Goal: Task Accomplishment & Management: Manage account settings

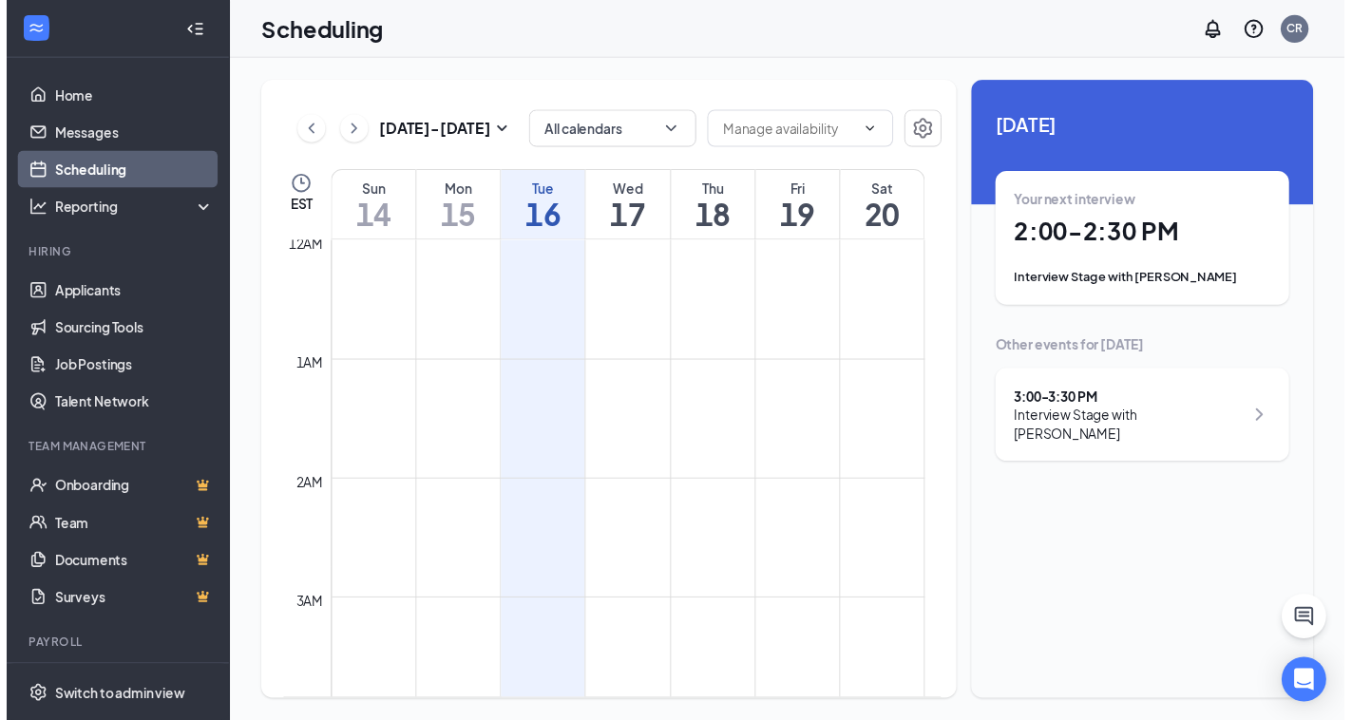
scroll to position [934, 0]
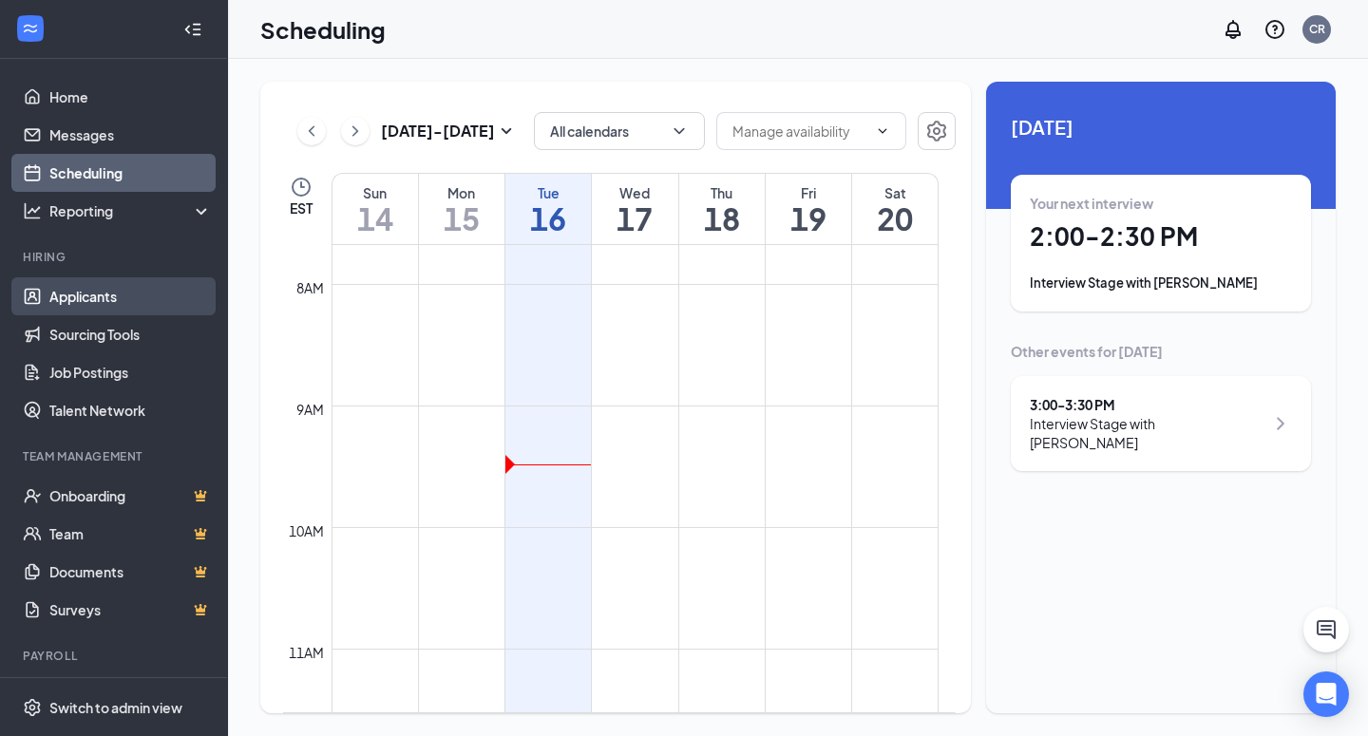
click at [95, 305] on link "Applicants" at bounding box center [130, 296] width 162 height 38
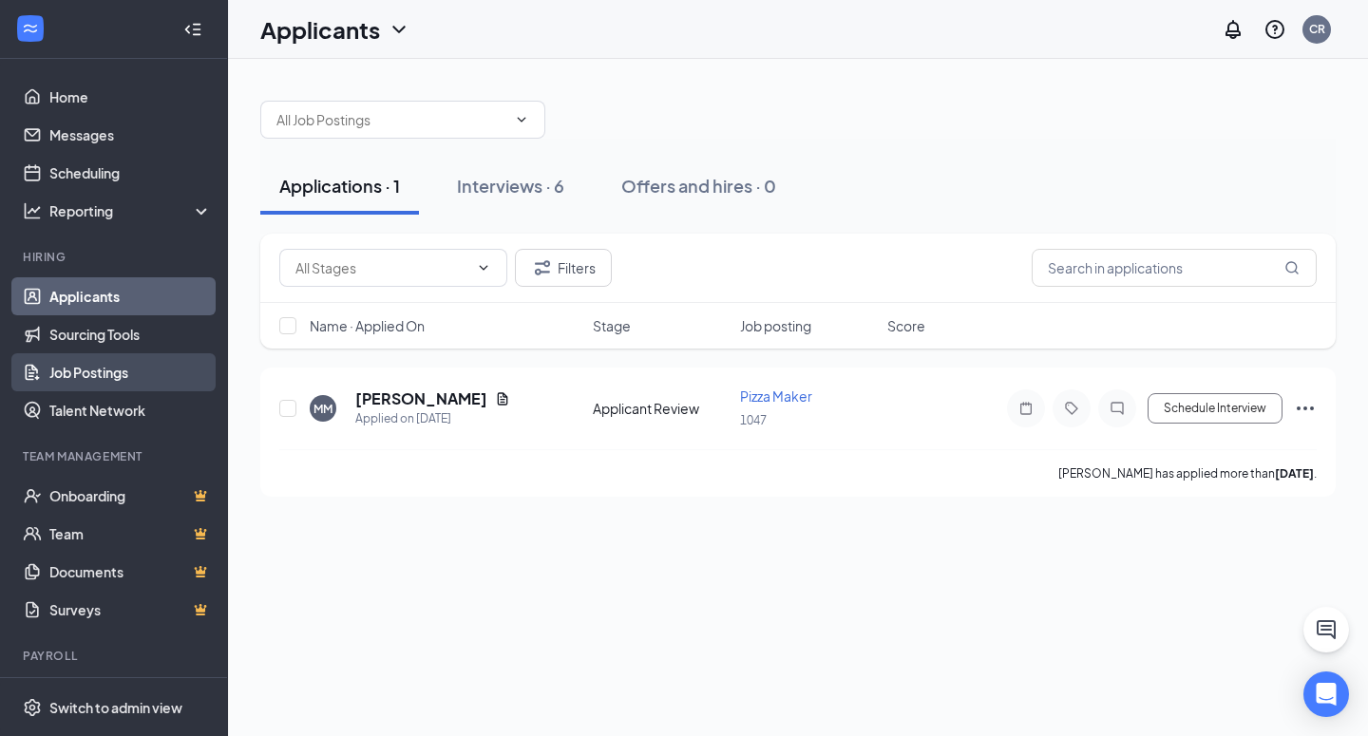
click at [129, 368] on link "Job Postings" at bounding box center [130, 372] width 162 height 38
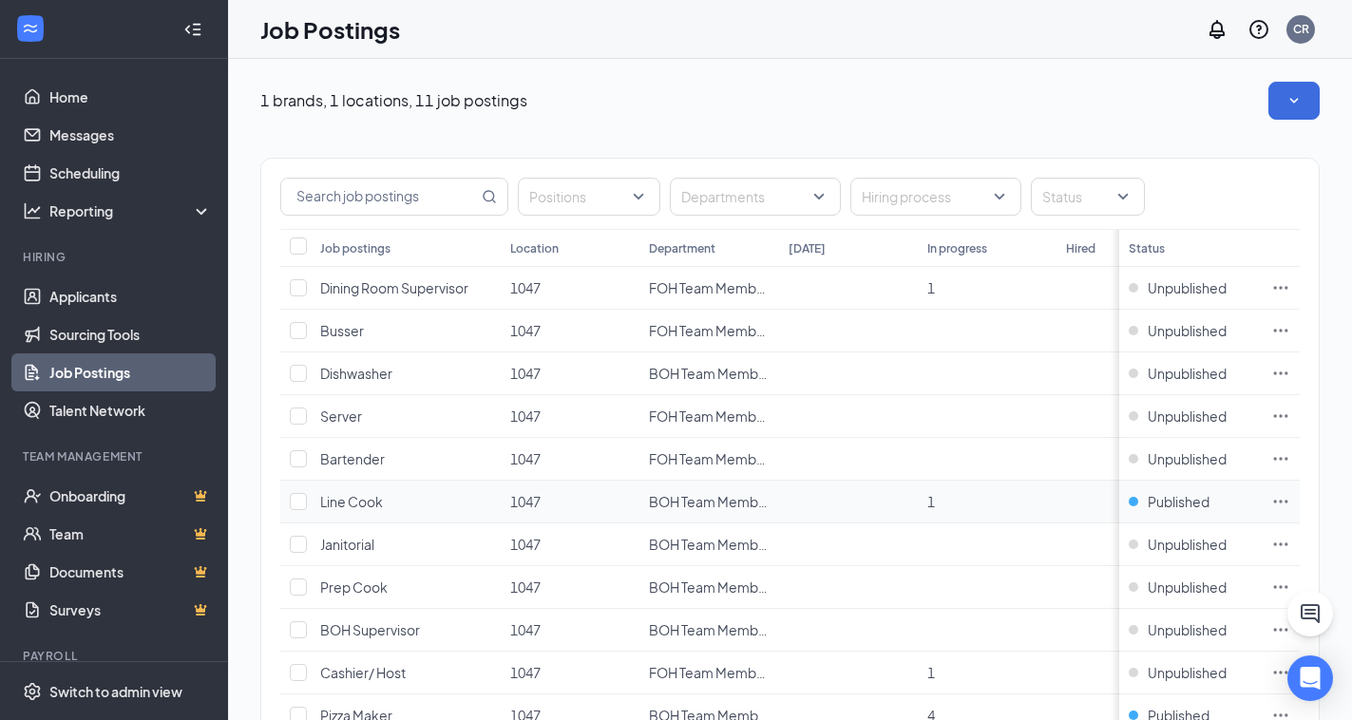
click at [1290, 503] on icon "Ellipses" at bounding box center [1280, 501] width 19 height 19
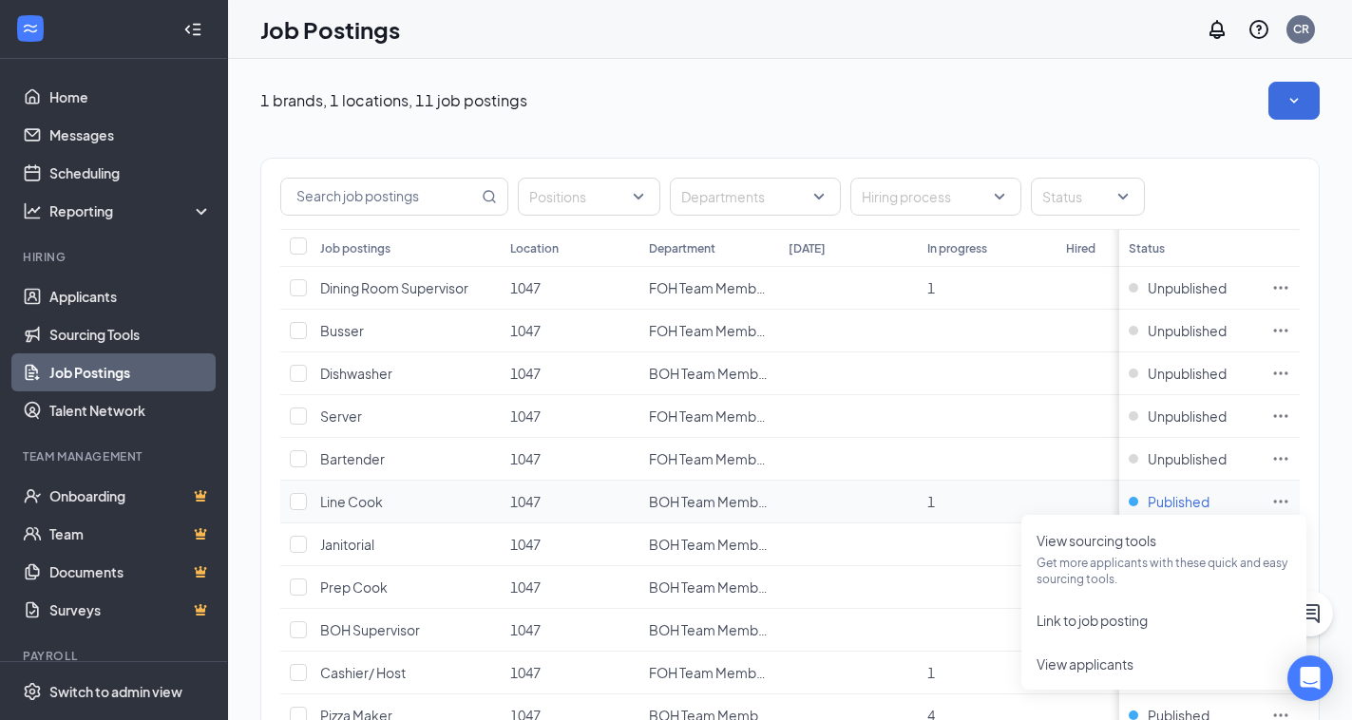
click at [1197, 503] on span "Published" at bounding box center [1179, 501] width 62 height 19
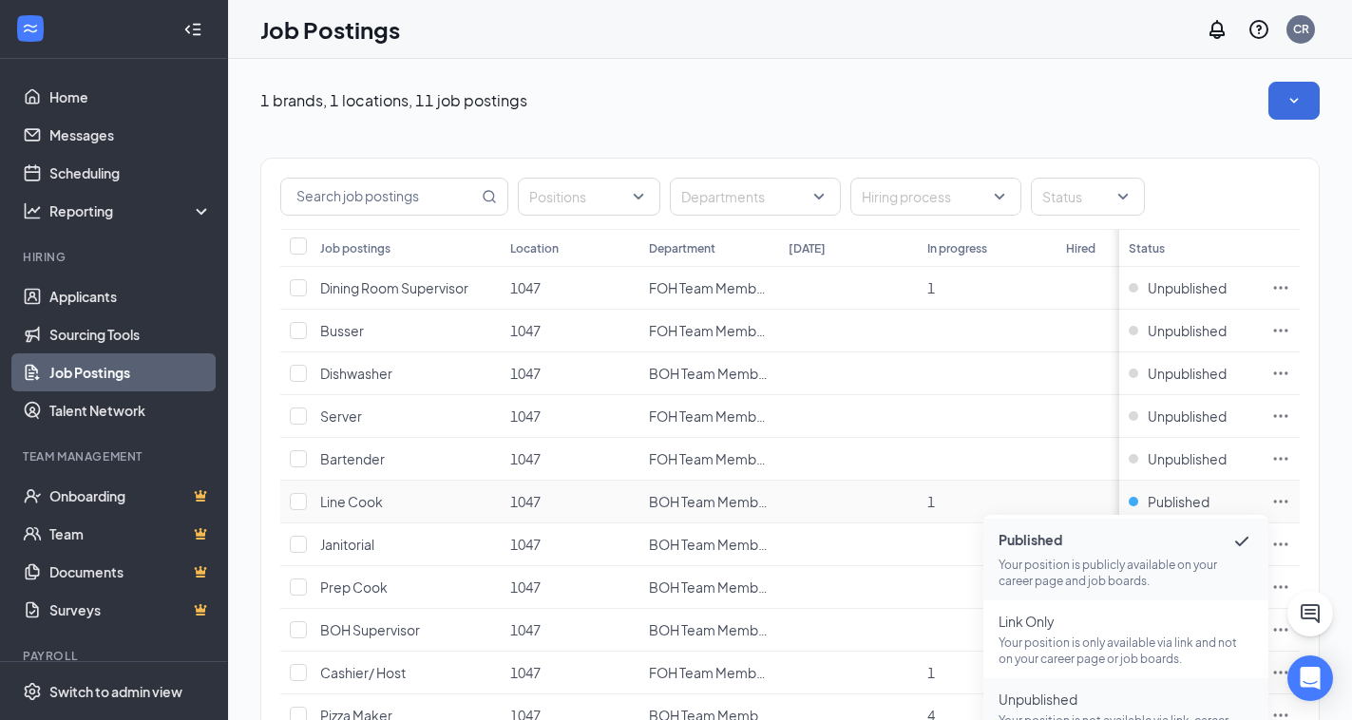
click at [1113, 693] on span "Unpublished" at bounding box center [1125, 699] width 255 height 19
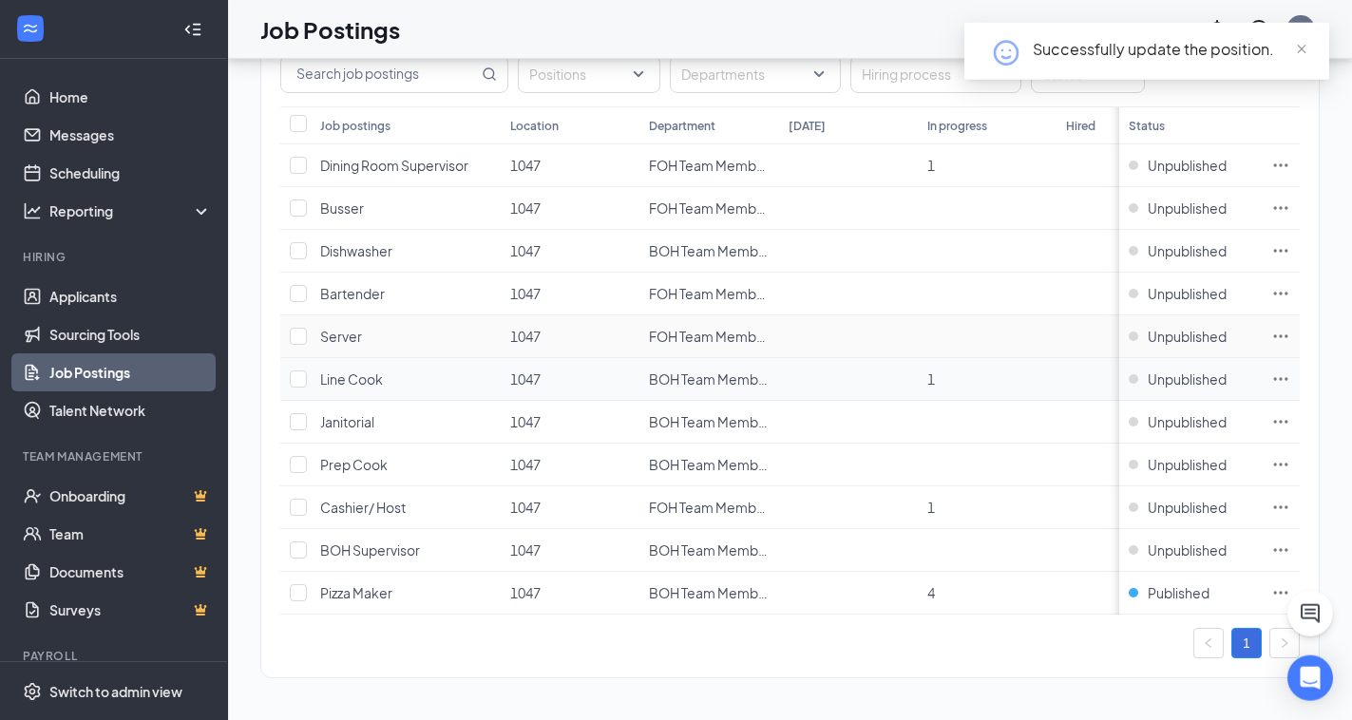
scroll to position [139, 0]
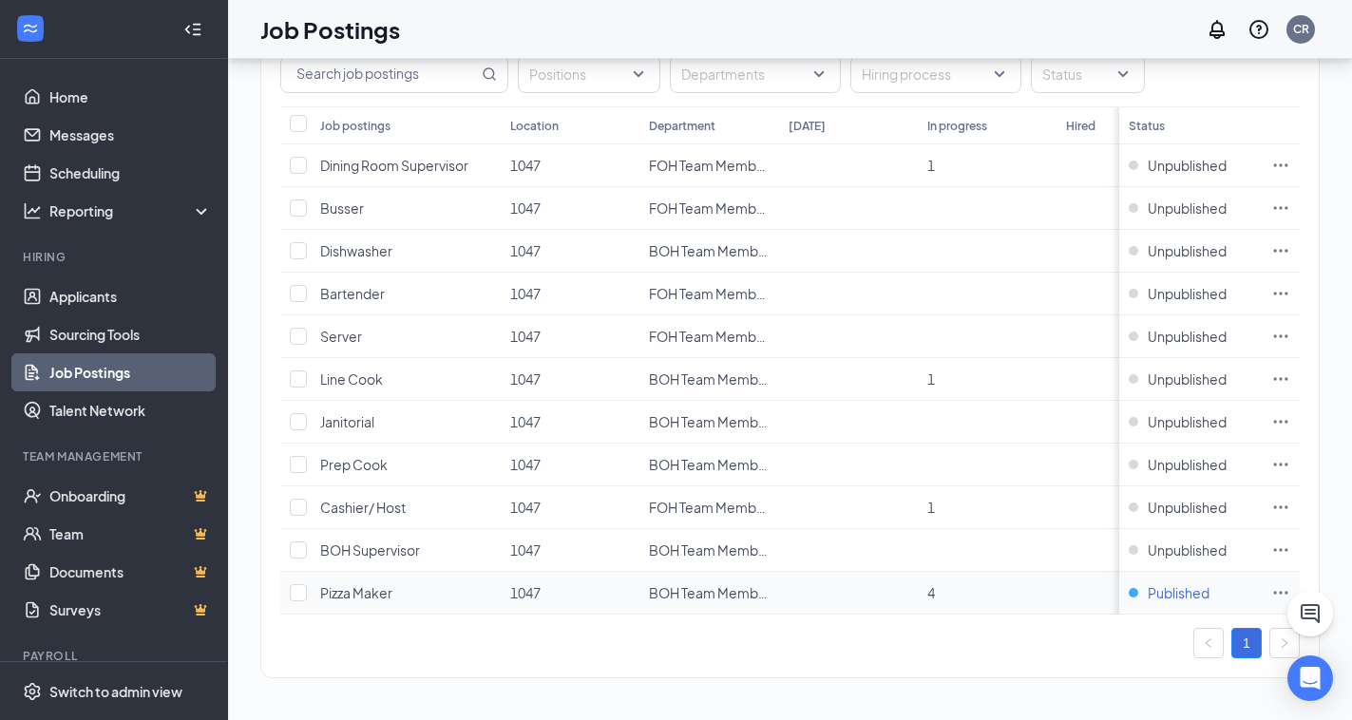
click at [1203, 583] on span "Published" at bounding box center [1179, 592] width 62 height 19
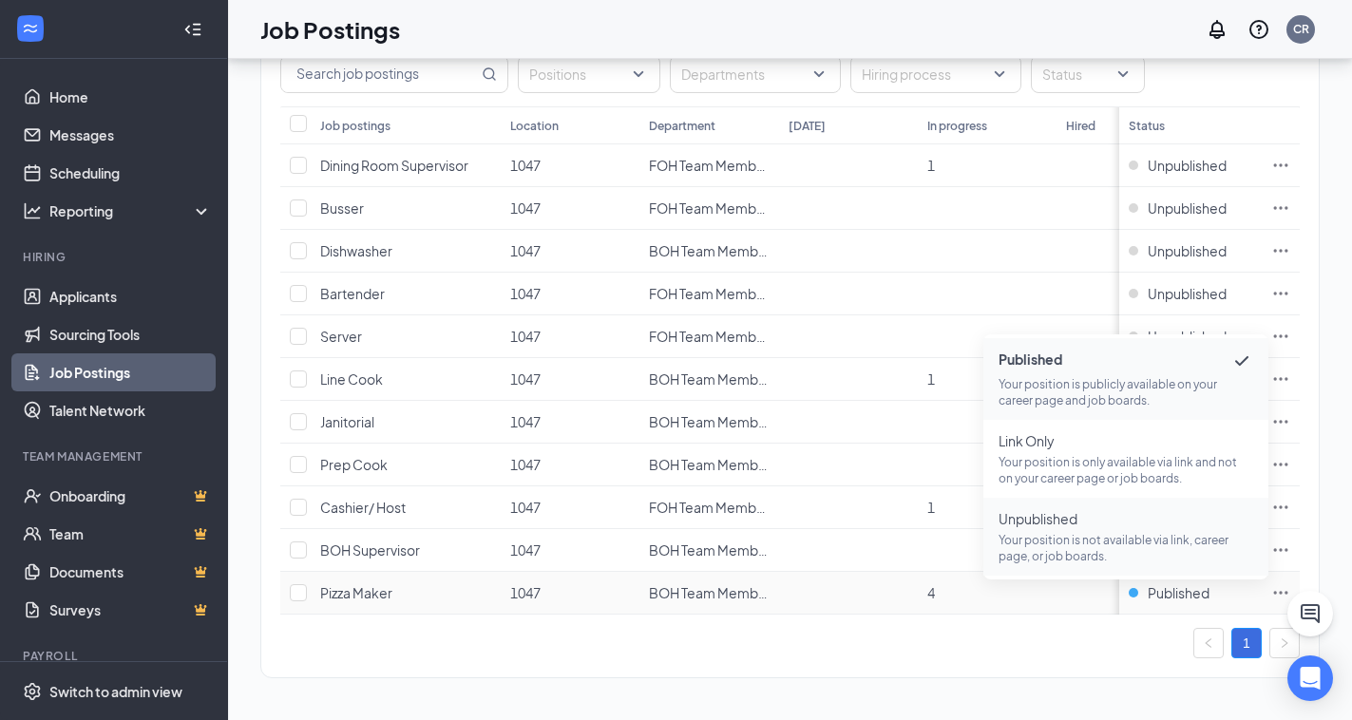
click at [1103, 515] on span "Unpublished Your position is not available via link, career page, or job boards." at bounding box center [1125, 536] width 255 height 55
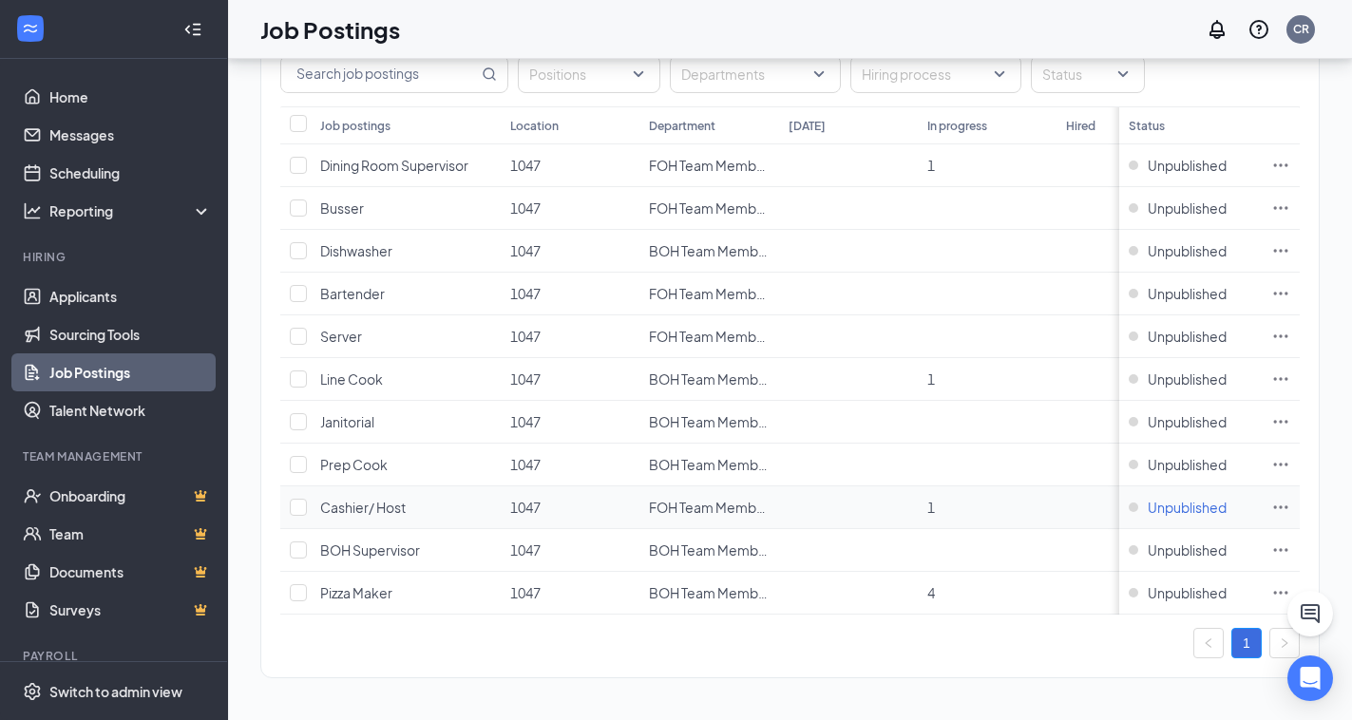
click at [1218, 498] on span "Unpublished" at bounding box center [1187, 507] width 79 height 19
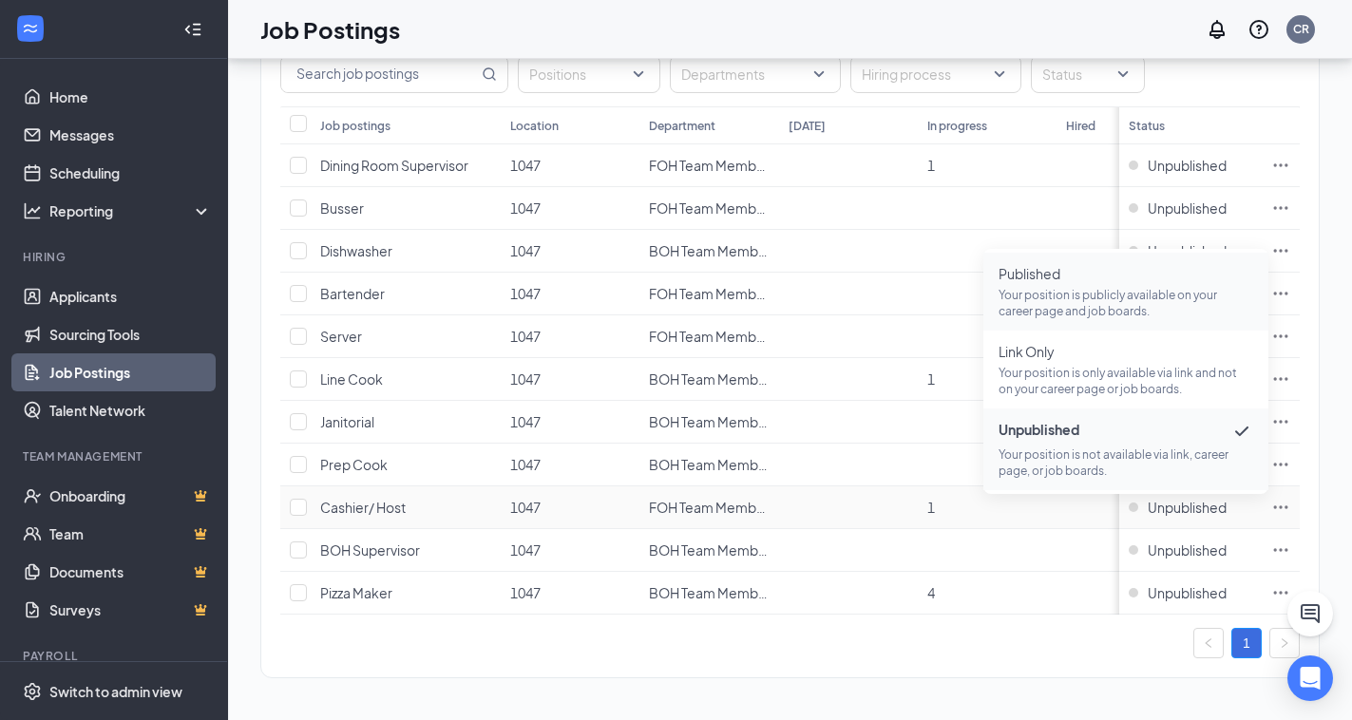
click at [1075, 287] on p "Your position is publicly available on your career page and job boards." at bounding box center [1125, 303] width 255 height 32
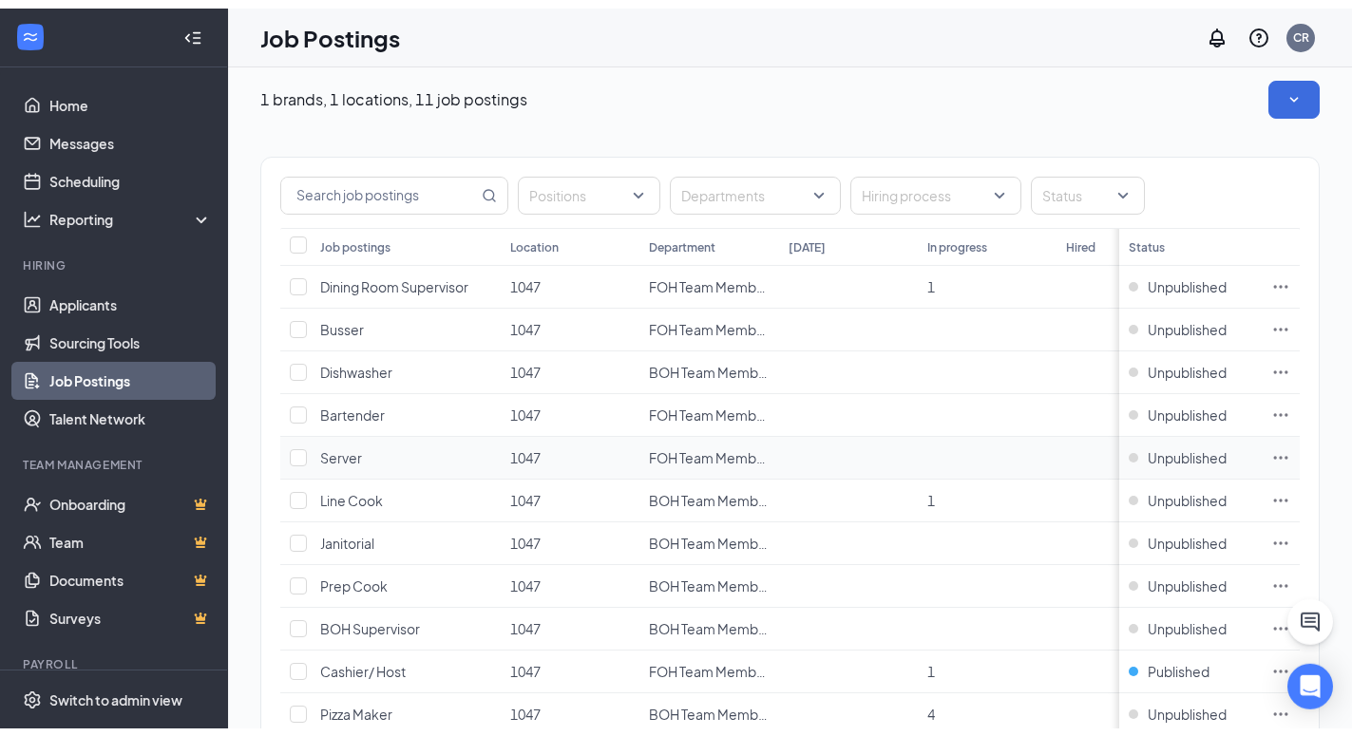
scroll to position [0, 0]
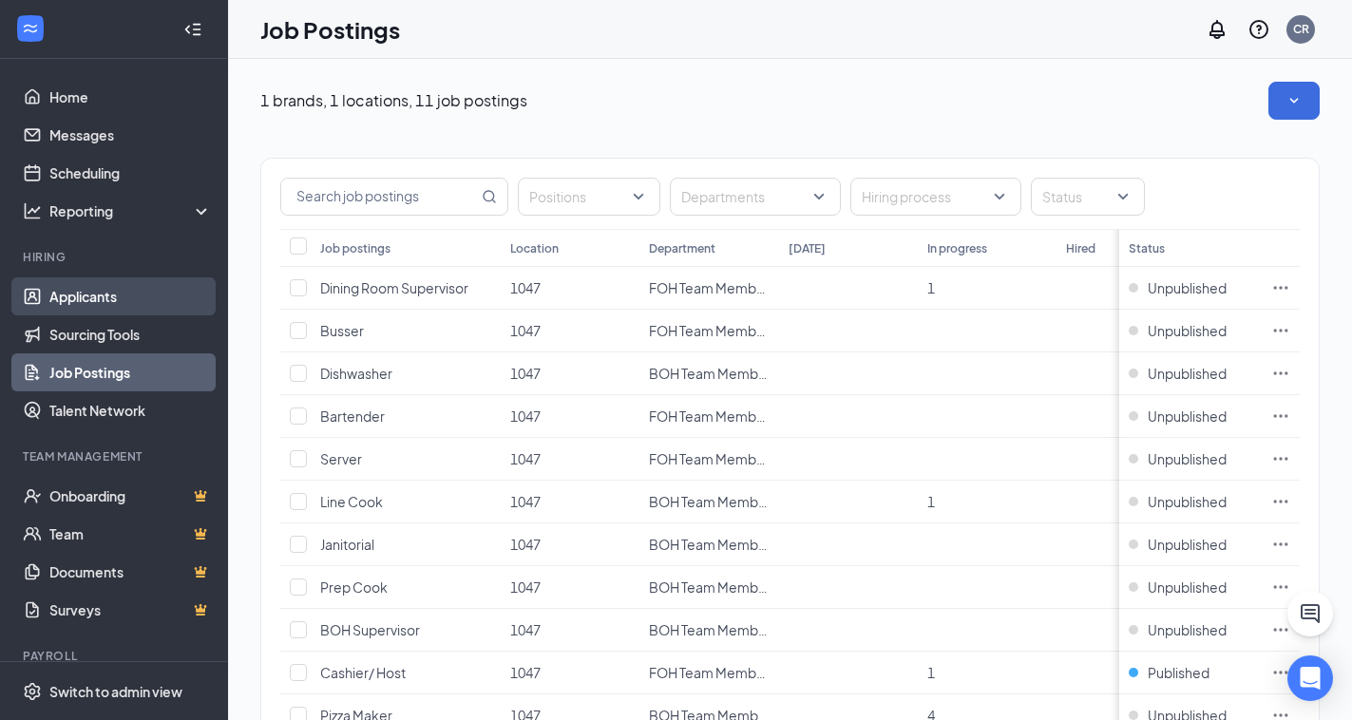
click at [59, 294] on link "Applicants" at bounding box center [130, 296] width 162 height 38
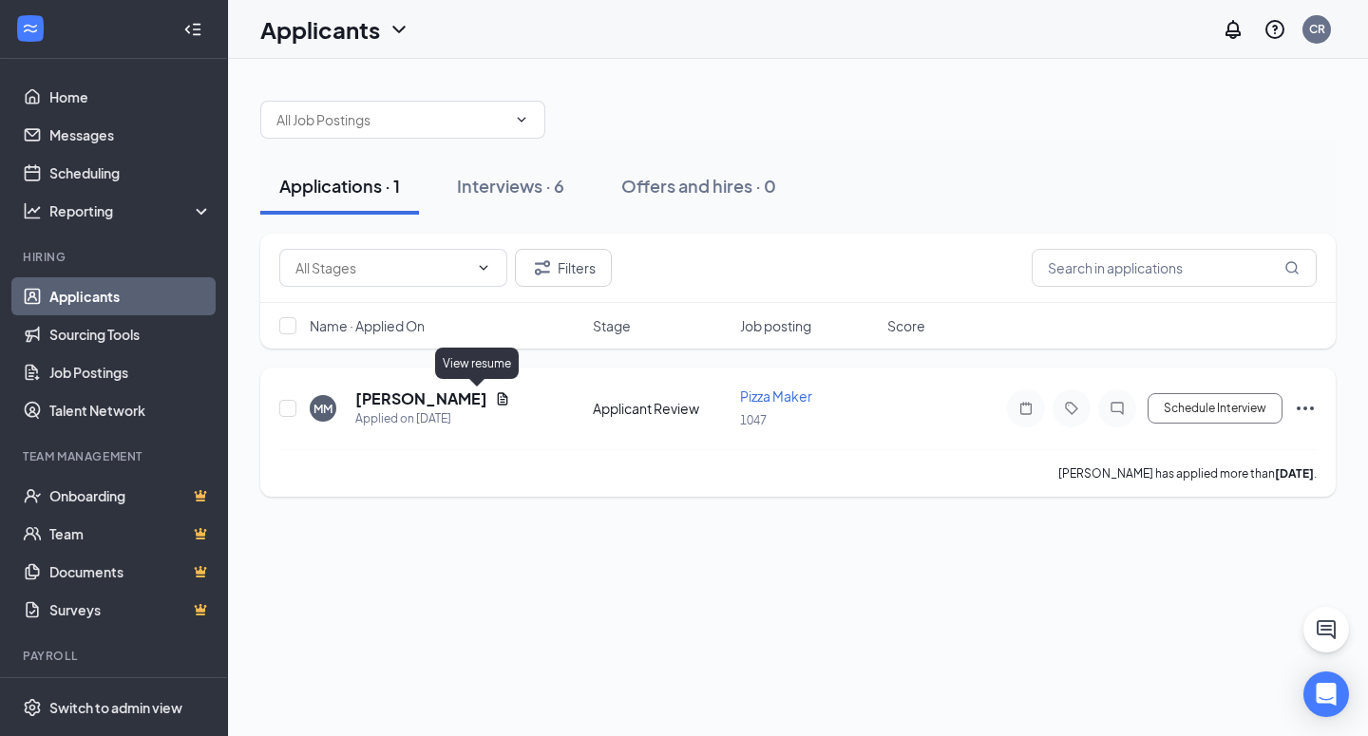
click at [495, 396] on icon "Document" at bounding box center [502, 398] width 15 height 15
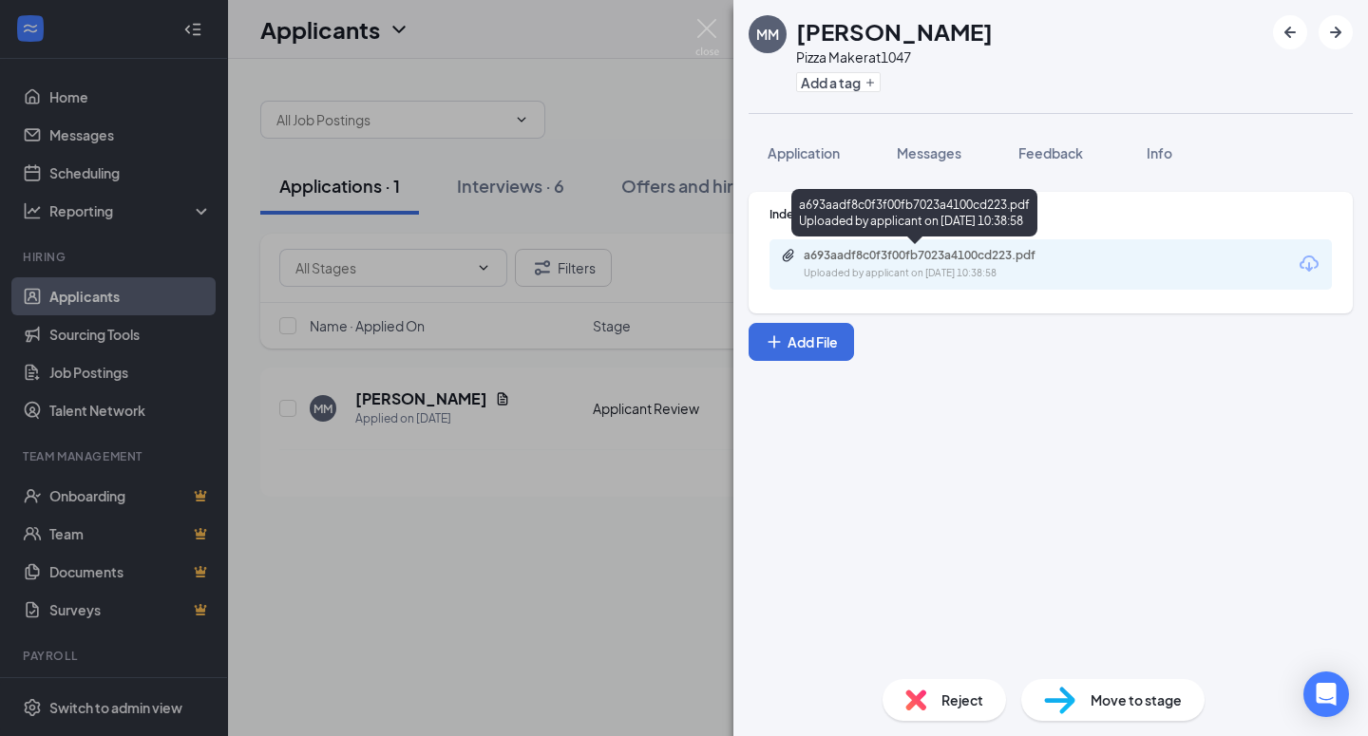
click at [959, 267] on div "Uploaded by applicant on [DATE] 10:38:58" at bounding box center [946, 273] width 285 height 15
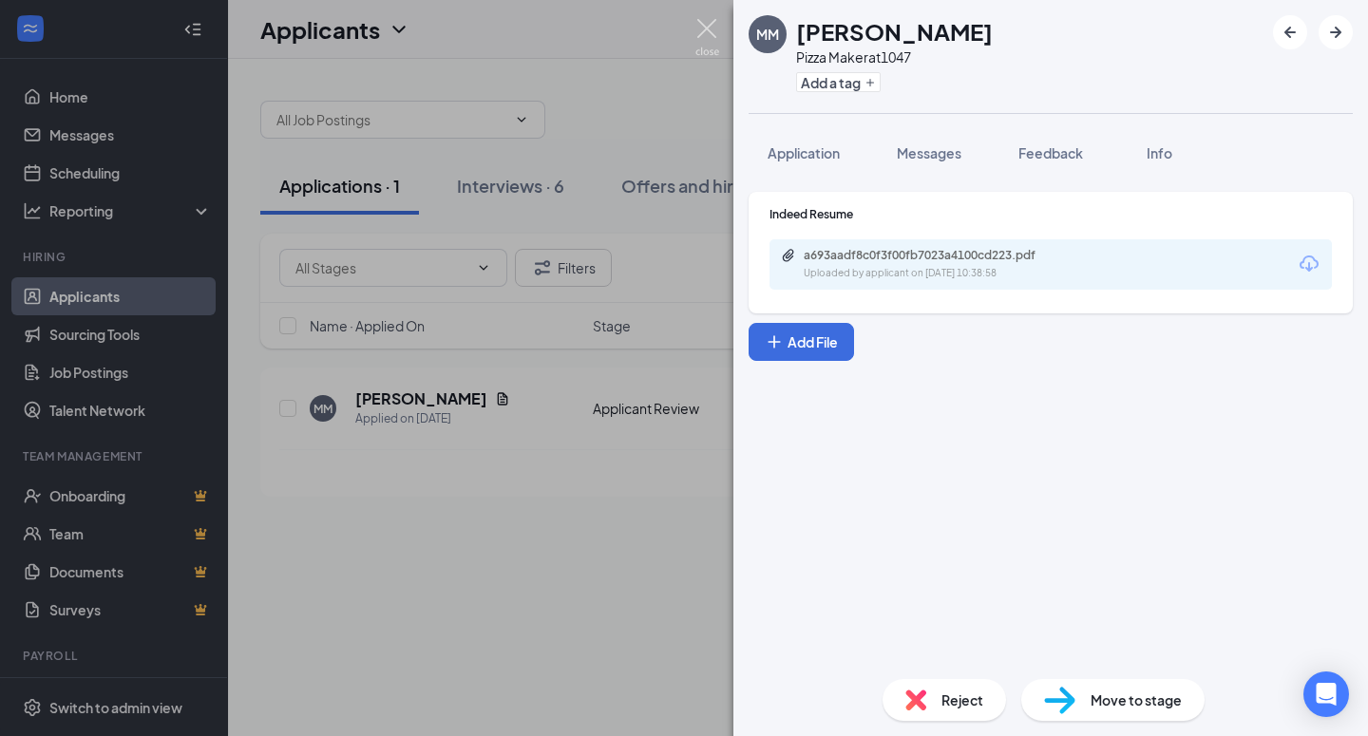
click at [706, 29] on img at bounding box center [707, 37] width 24 height 37
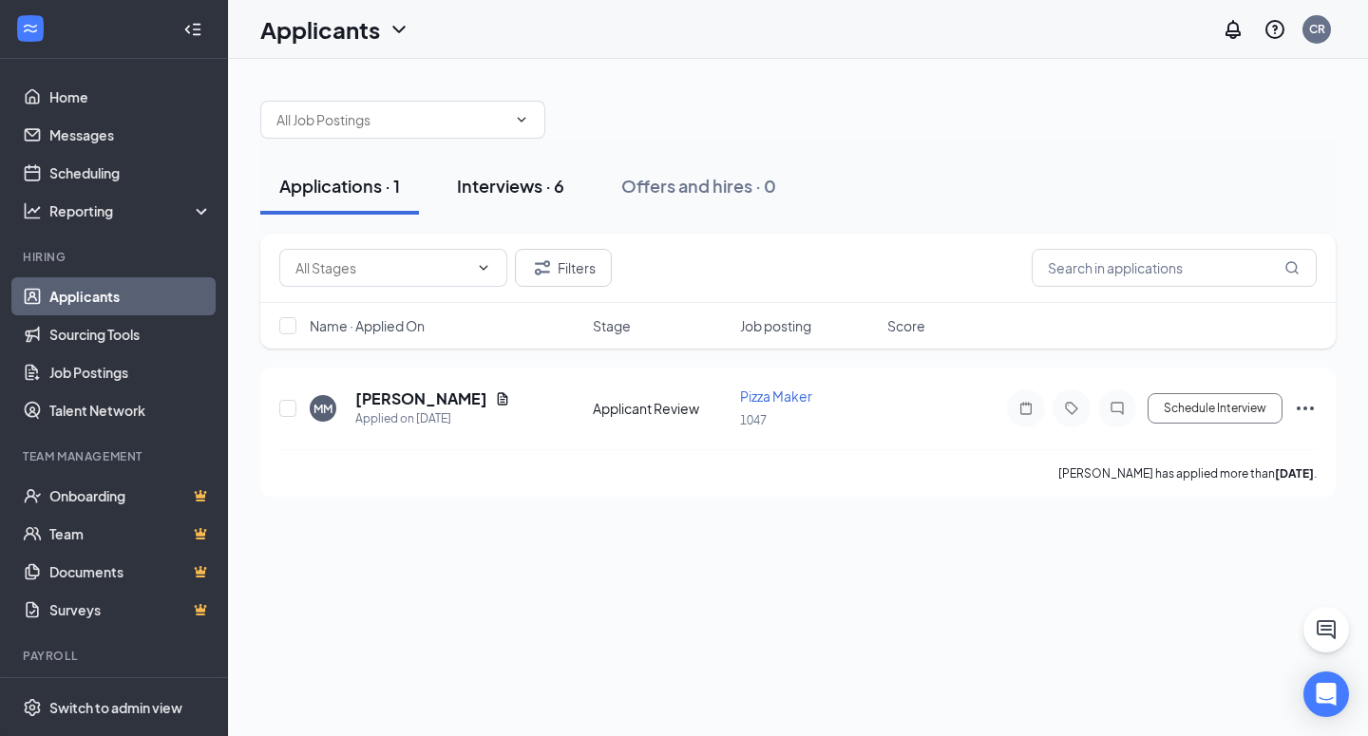
click at [488, 179] on div "Interviews · 6" at bounding box center [510, 186] width 107 height 24
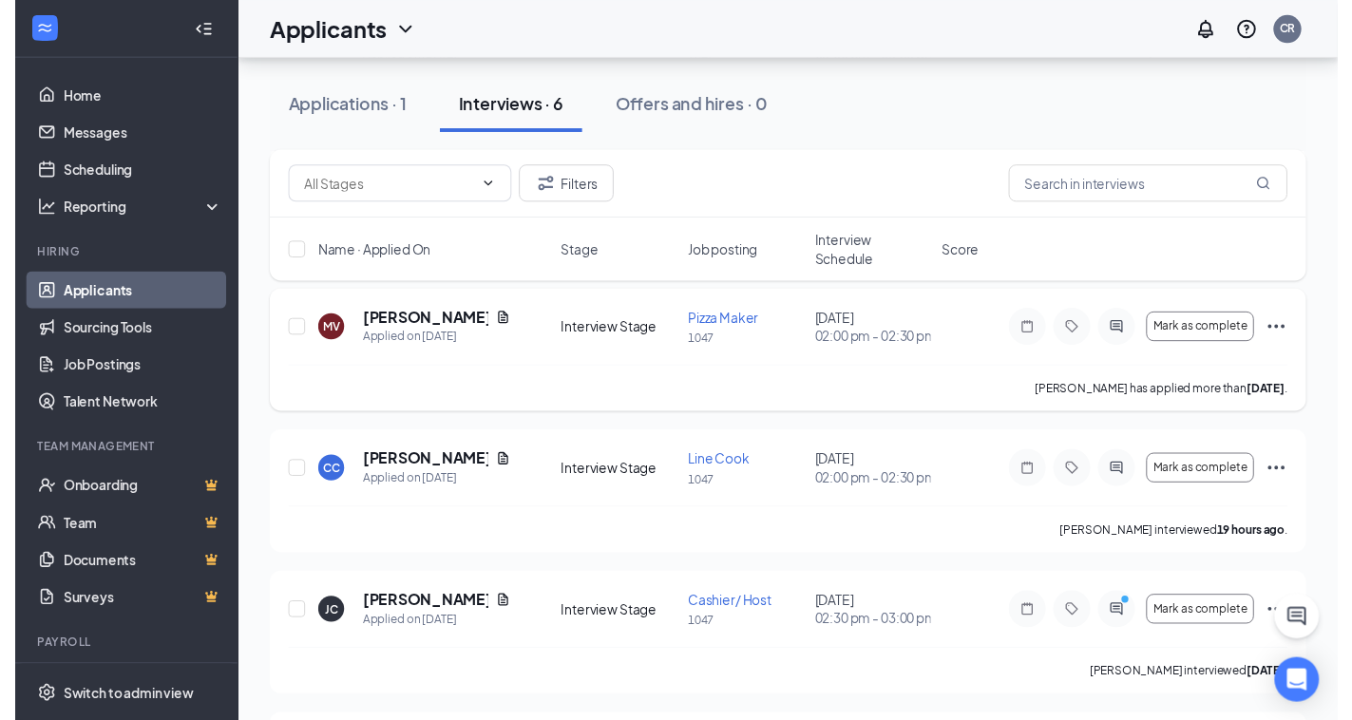
scroll to position [388, 0]
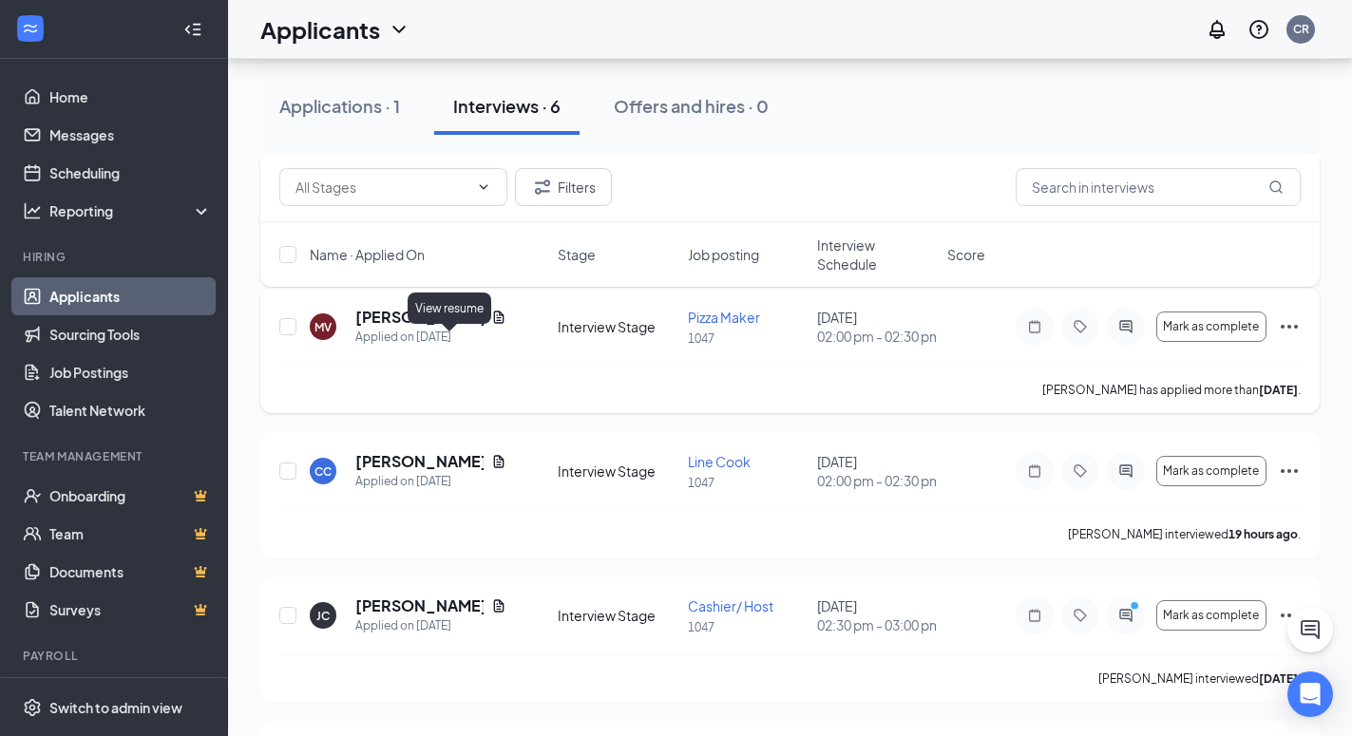
click at [491, 325] on icon "Document" at bounding box center [498, 317] width 15 height 15
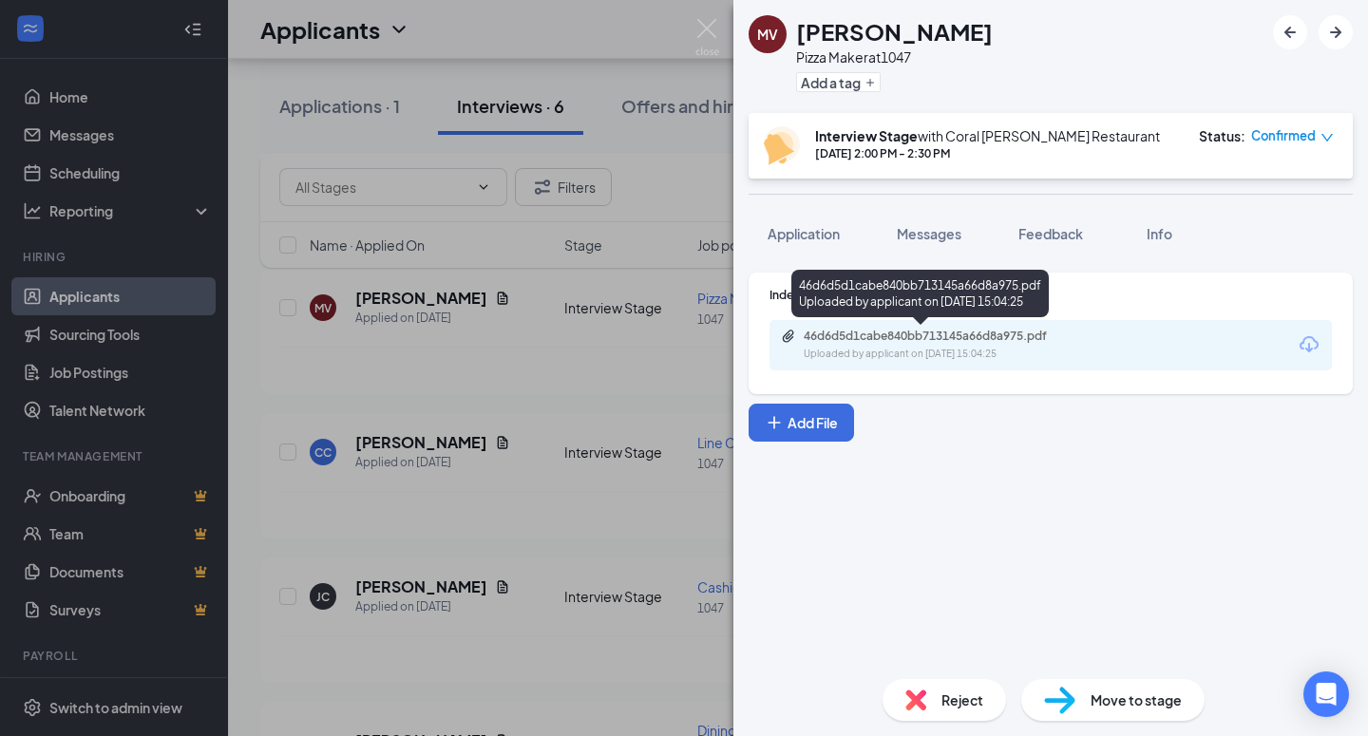
click at [889, 335] on div "46d6d5d1cabe840bb713145a66d8a975.pdf" at bounding box center [937, 336] width 266 height 15
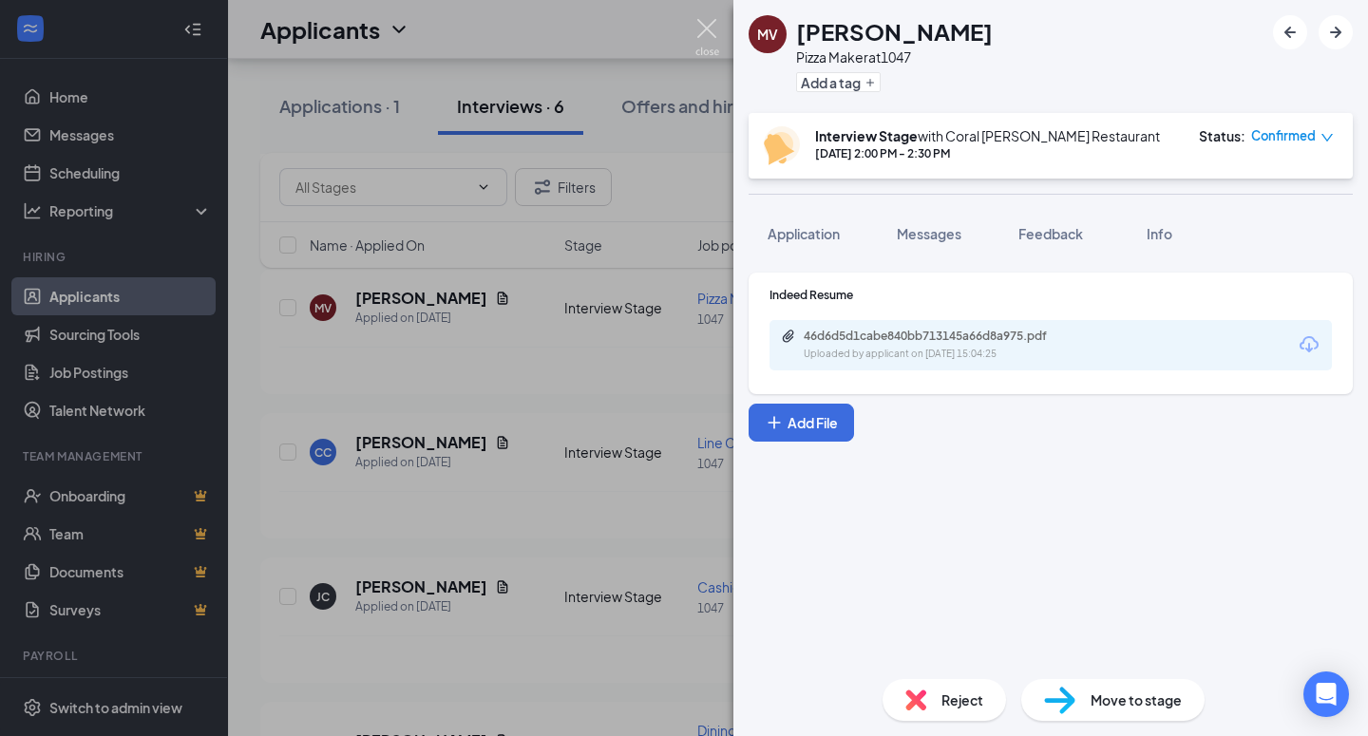
click at [717, 22] on img at bounding box center [707, 37] width 24 height 37
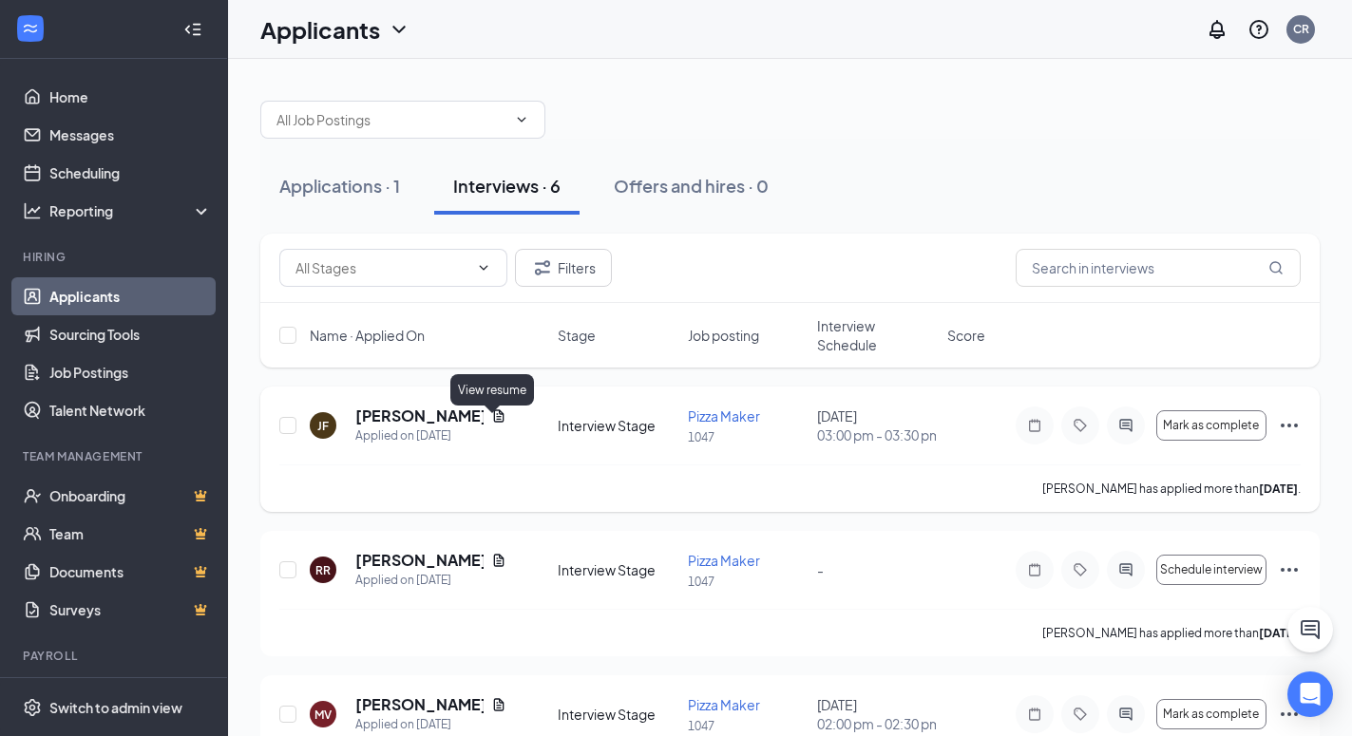
click at [494, 419] on icon "Document" at bounding box center [499, 415] width 10 height 12
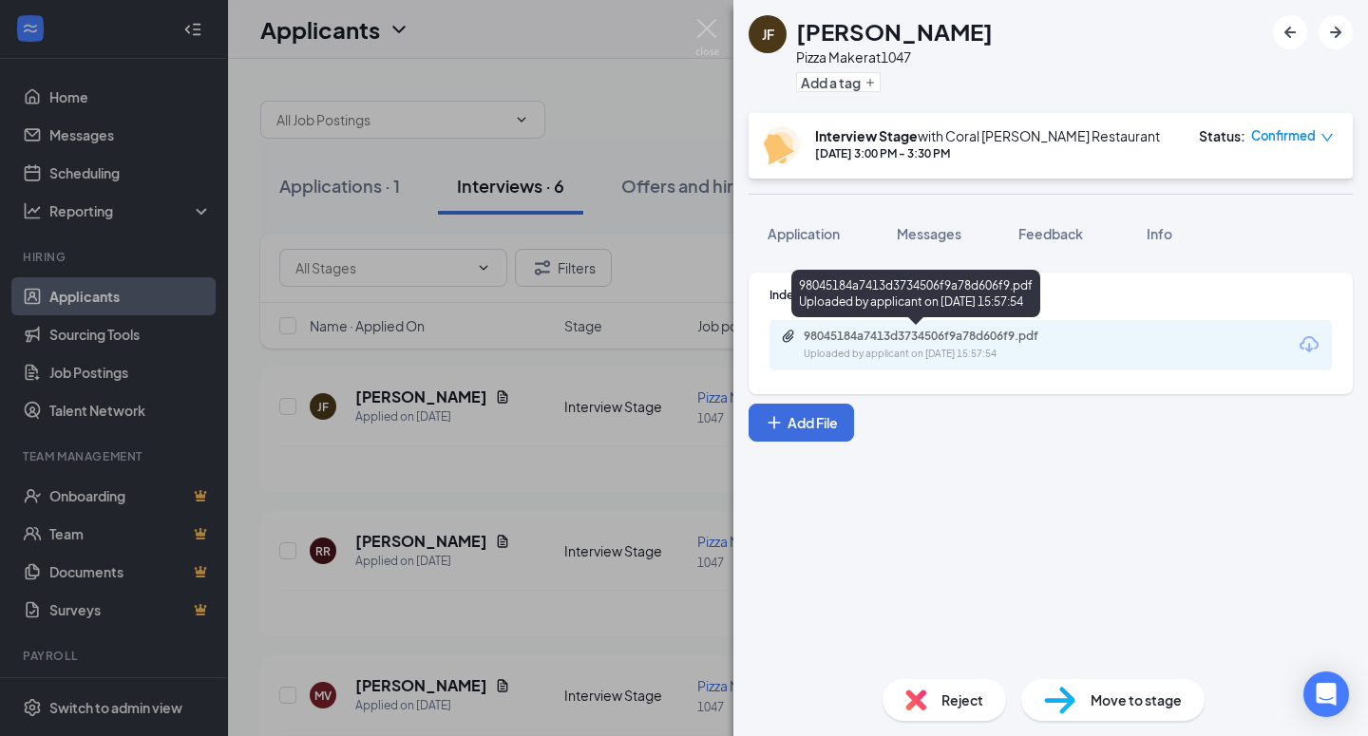
click at [851, 338] on div "98045184a7413d3734506f9a78d606f9.pdf" at bounding box center [937, 336] width 266 height 15
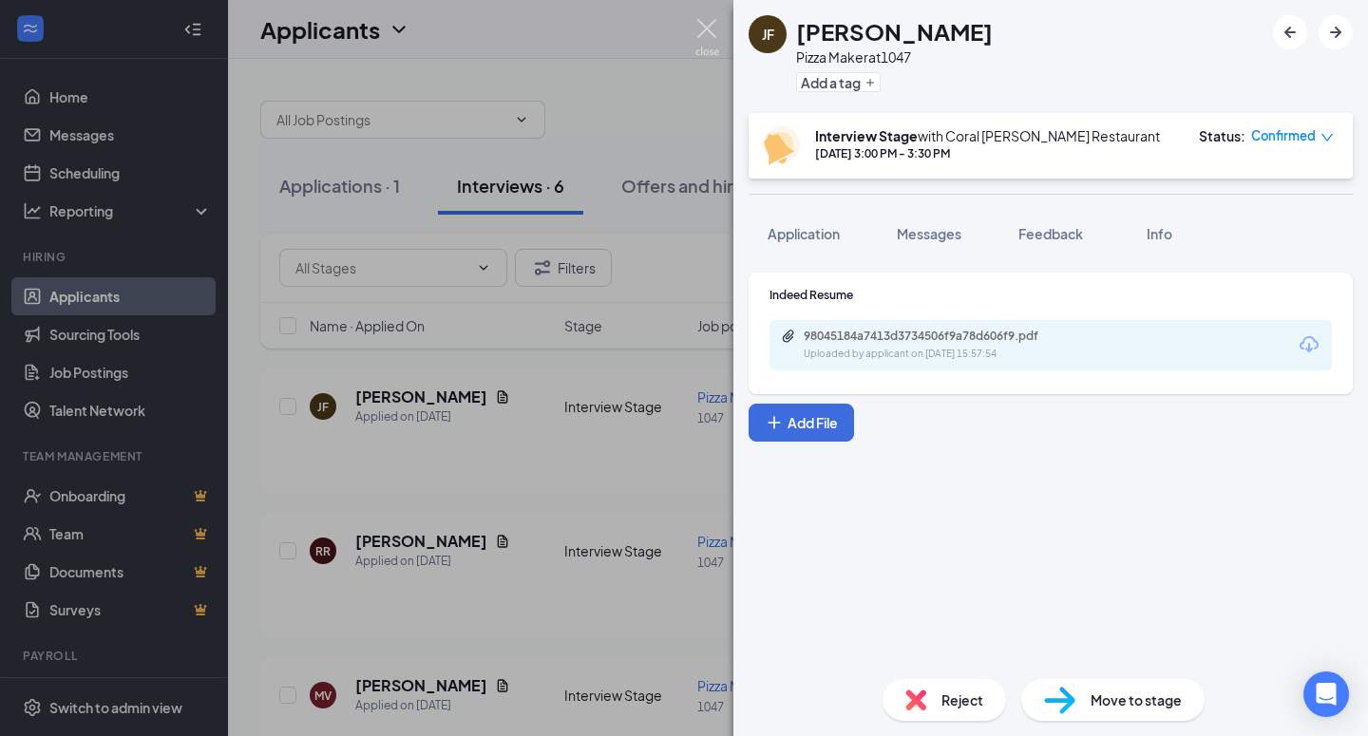
click at [717, 30] on img at bounding box center [707, 37] width 24 height 37
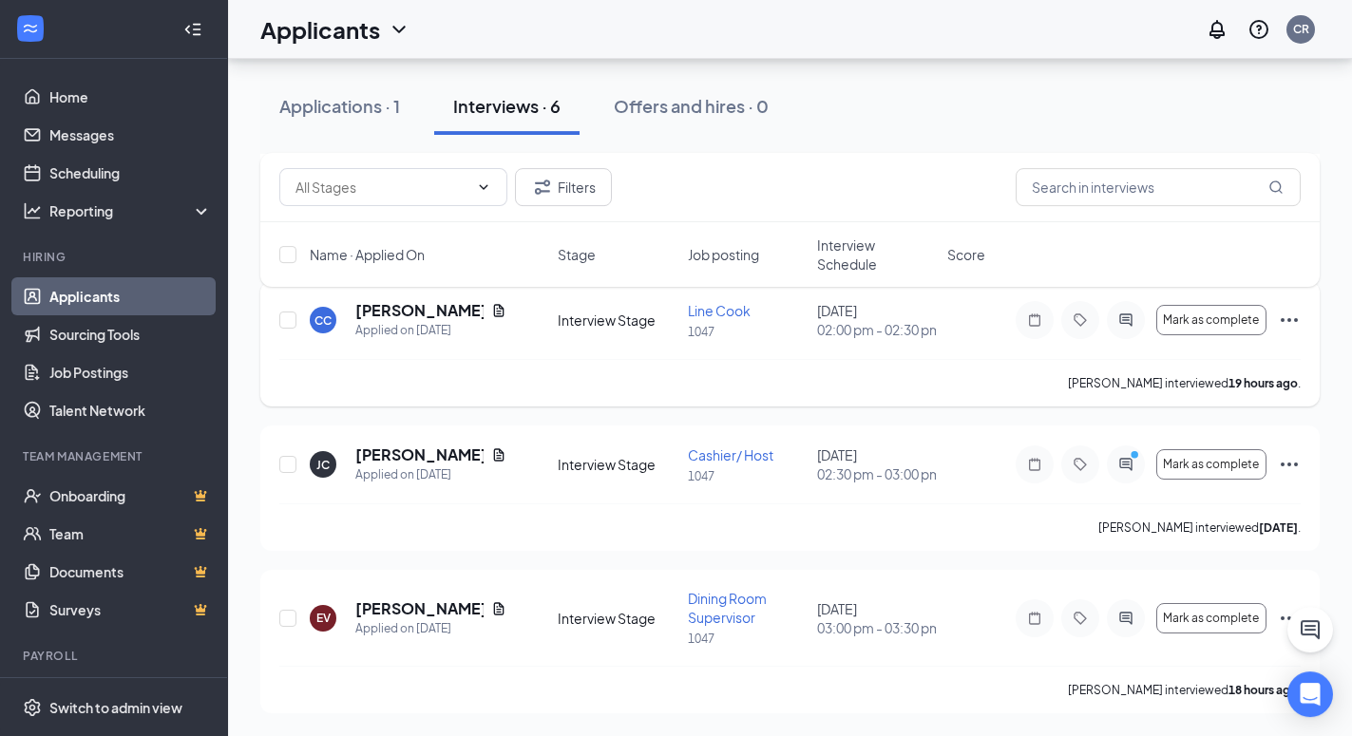
scroll to position [607, 0]
click at [1283, 619] on icon "Ellipses" at bounding box center [1288, 618] width 17 height 4
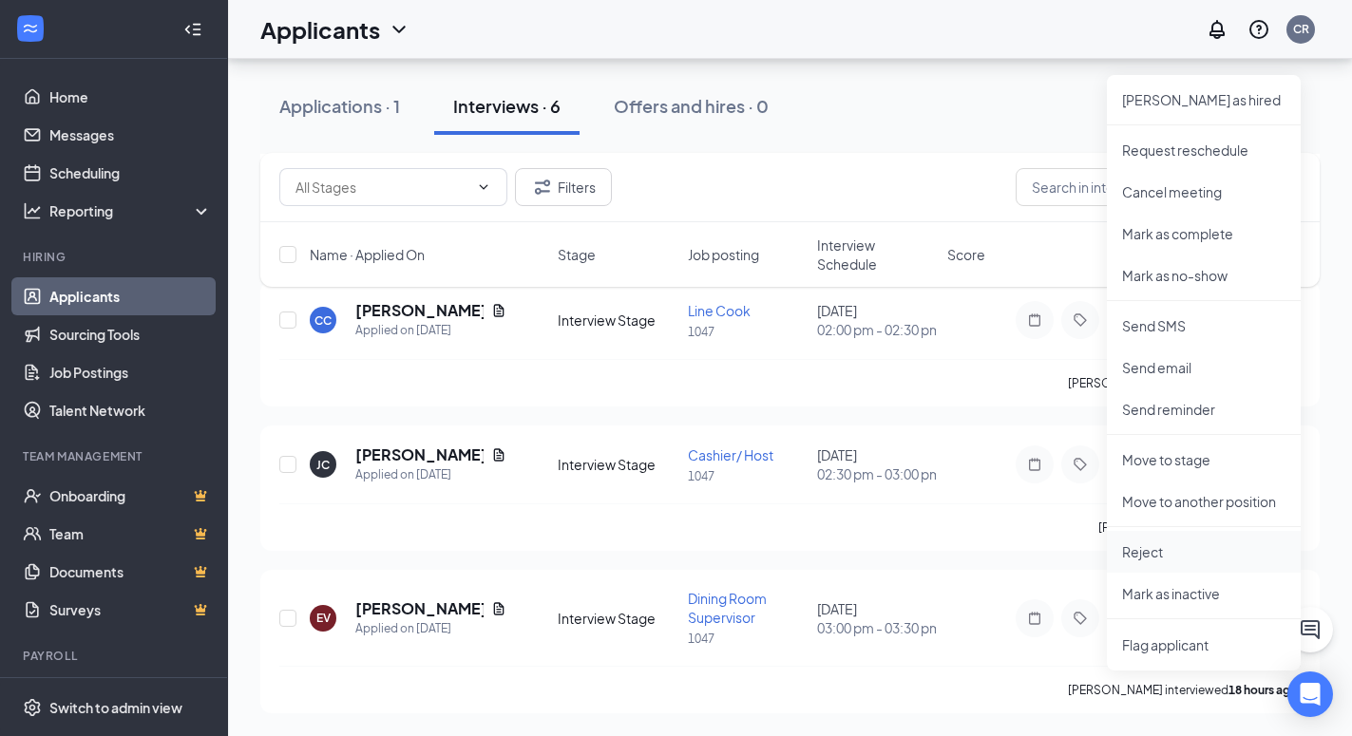
click at [1144, 542] on p "Reject" at bounding box center [1203, 551] width 163 height 19
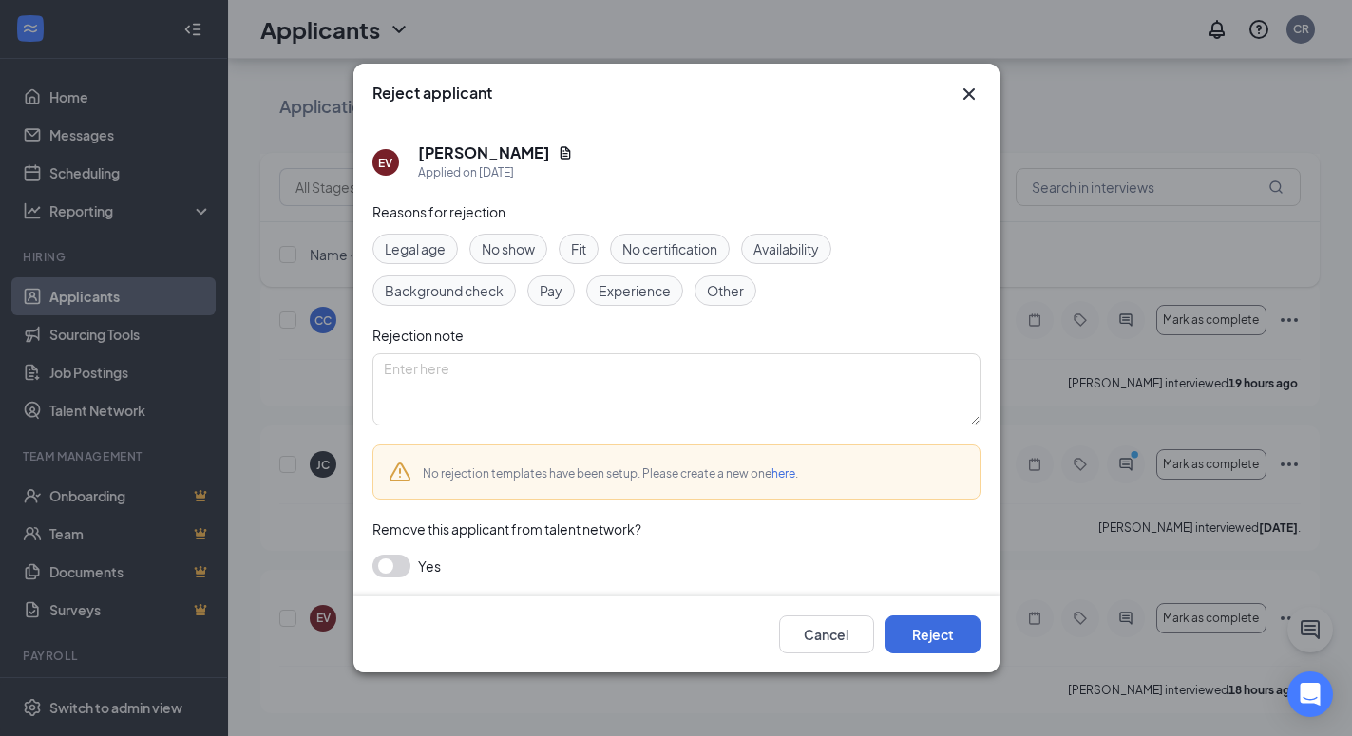
click at [507, 239] on span "No show" at bounding box center [508, 248] width 53 height 21
click at [910, 634] on button "Reject" at bounding box center [932, 635] width 95 height 38
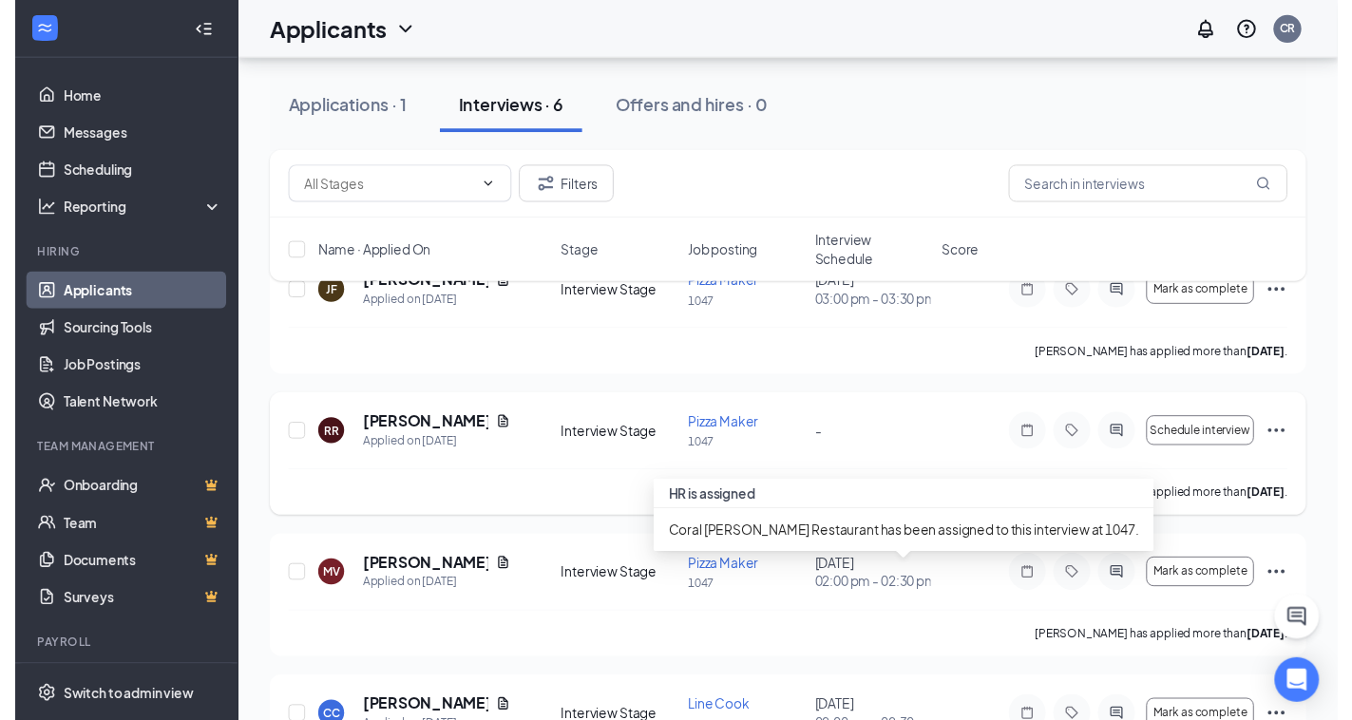
scroll to position [123, 0]
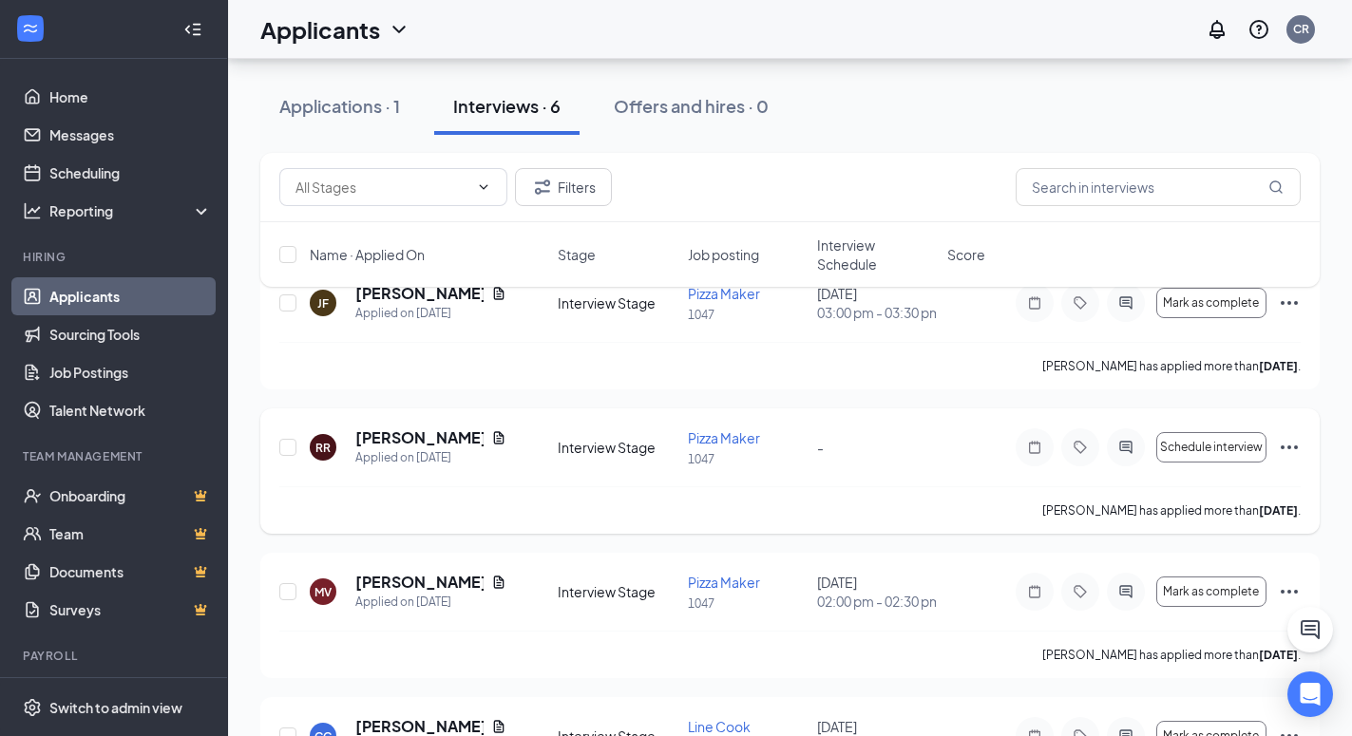
click at [841, 458] on div "-" at bounding box center [876, 447] width 119 height 21
click at [499, 444] on icon "Document" at bounding box center [499, 437] width 10 height 12
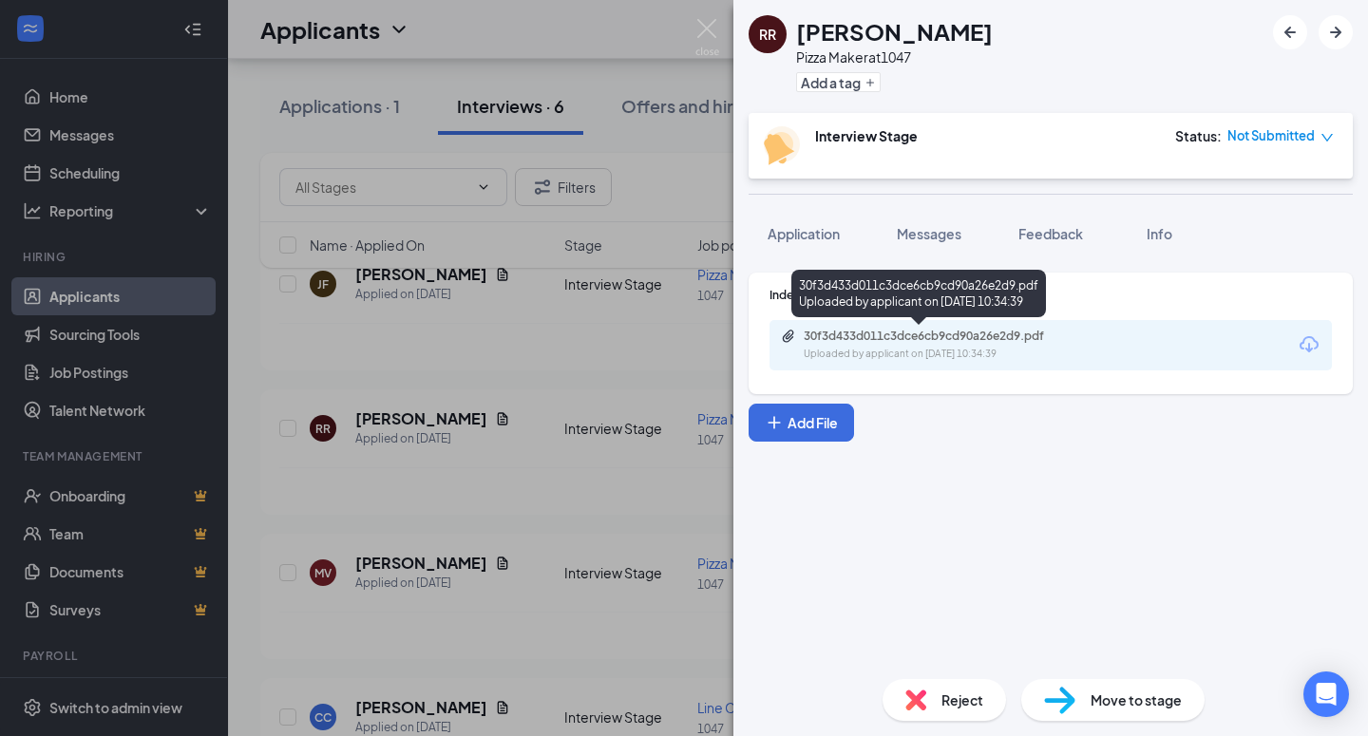
click at [946, 346] on div "30f3d433d011c3dce6cb9cd90a26e2d9.pdf Uploaded by applicant on [DATE] 10:34:39" at bounding box center [935, 345] width 308 height 33
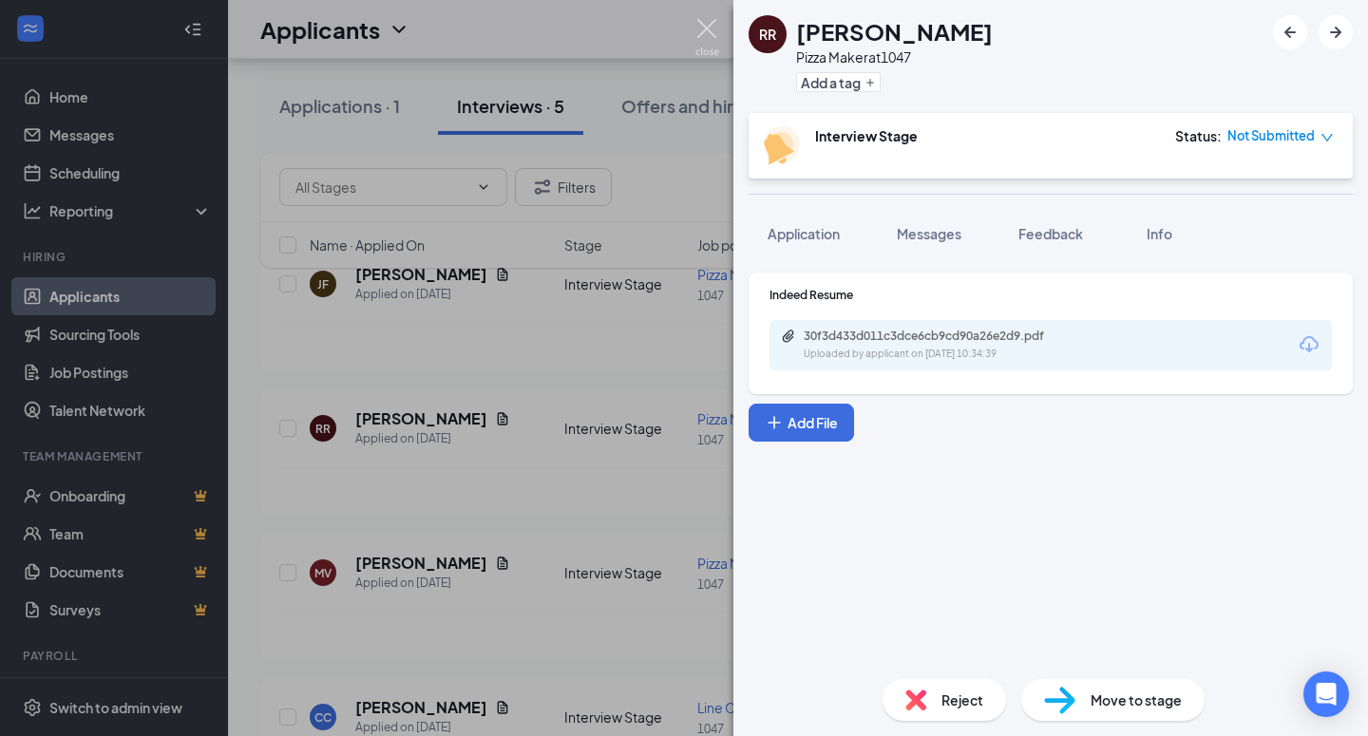
click at [712, 35] on img at bounding box center [707, 37] width 24 height 37
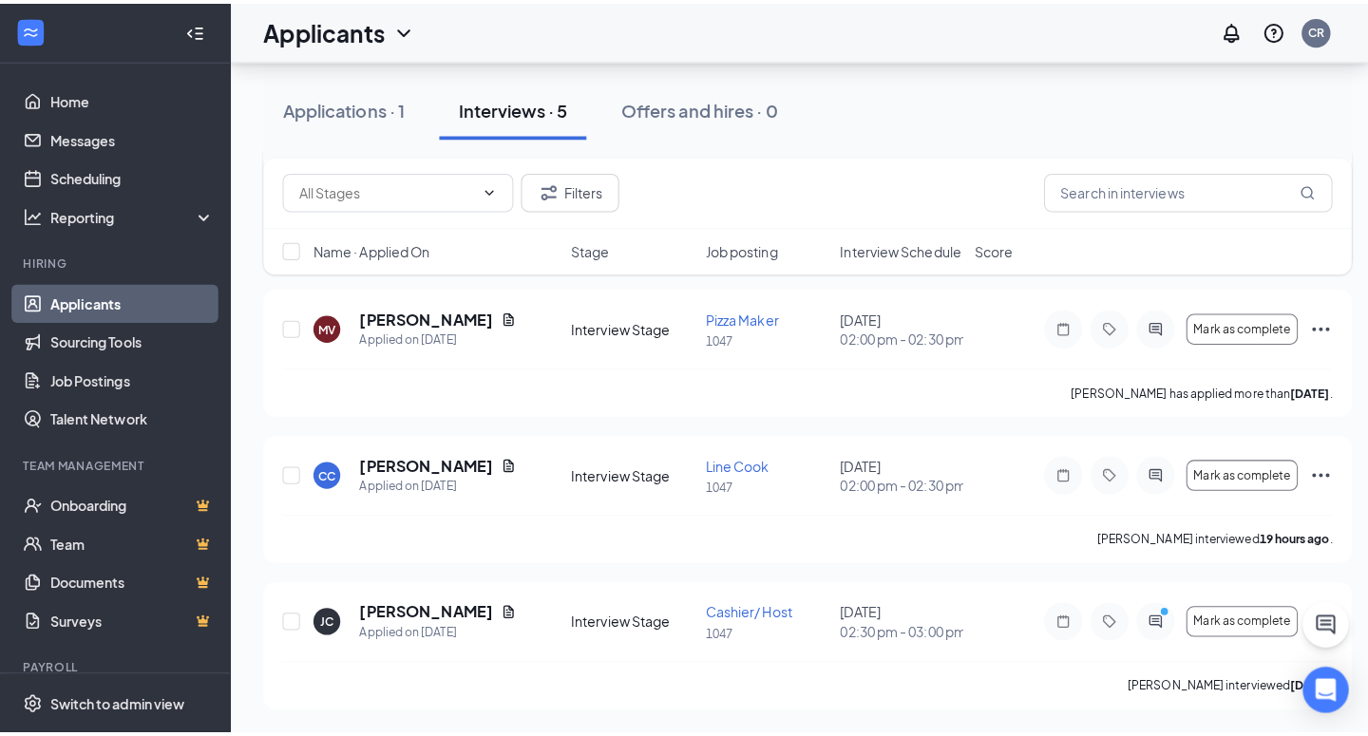
scroll to position [413, 0]
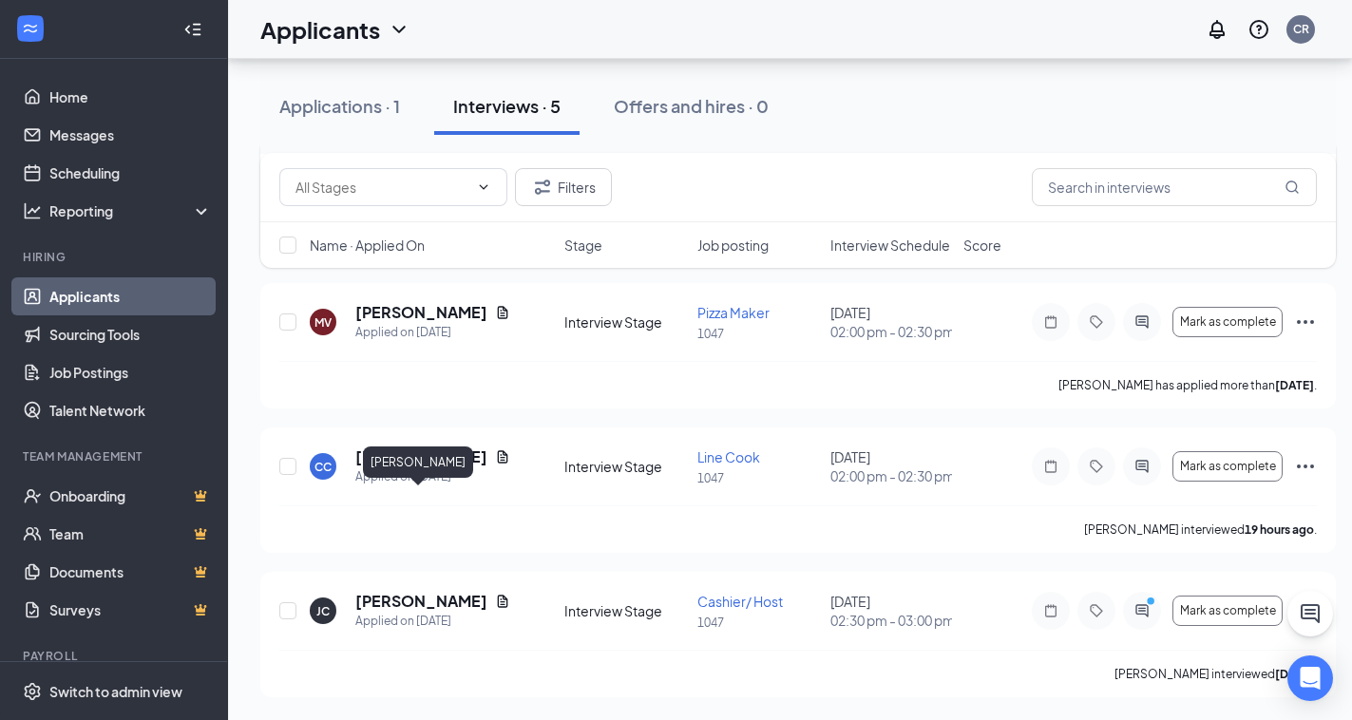
click at [419, 465] on h5 "[PERSON_NAME]" at bounding box center [421, 456] width 132 height 21
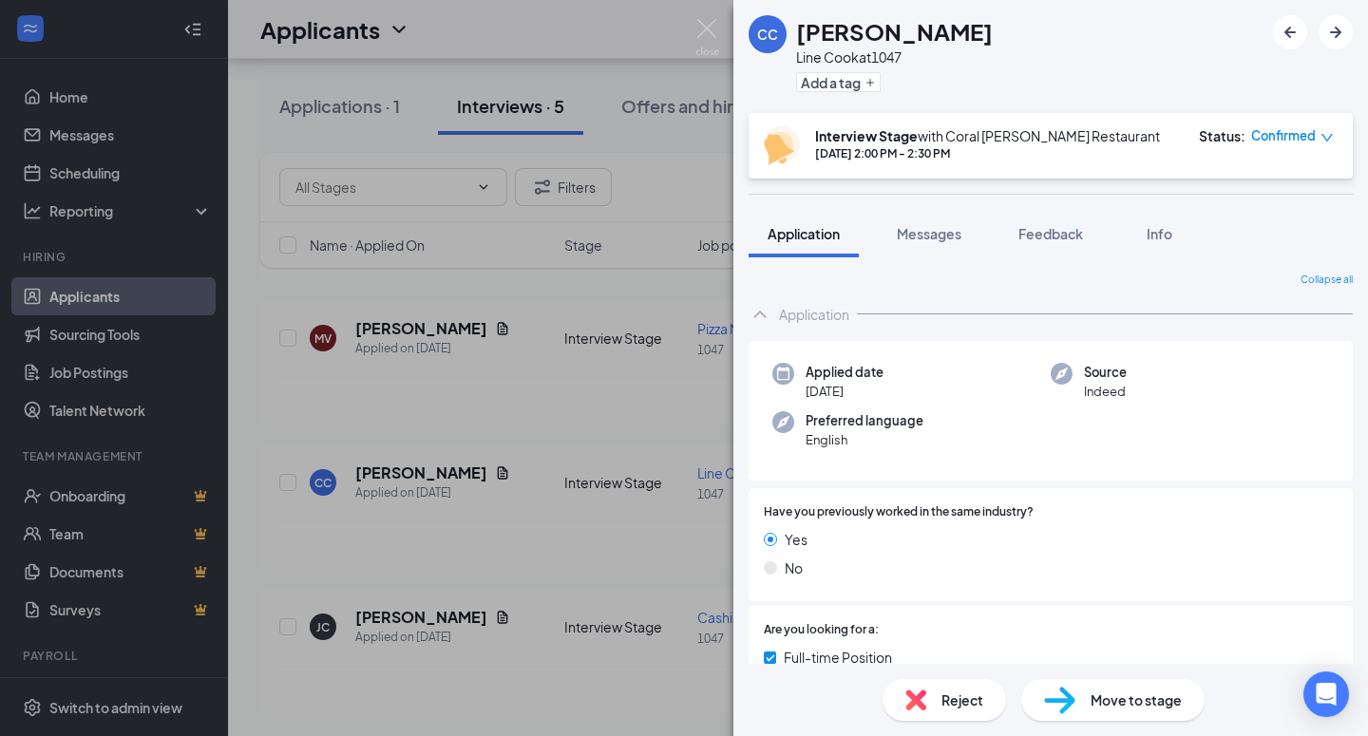
click at [504, 360] on div "CC [PERSON_NAME] Line Cook at 1047 Add a tag Interview Stage with Coral [PERSON…" at bounding box center [684, 368] width 1368 height 736
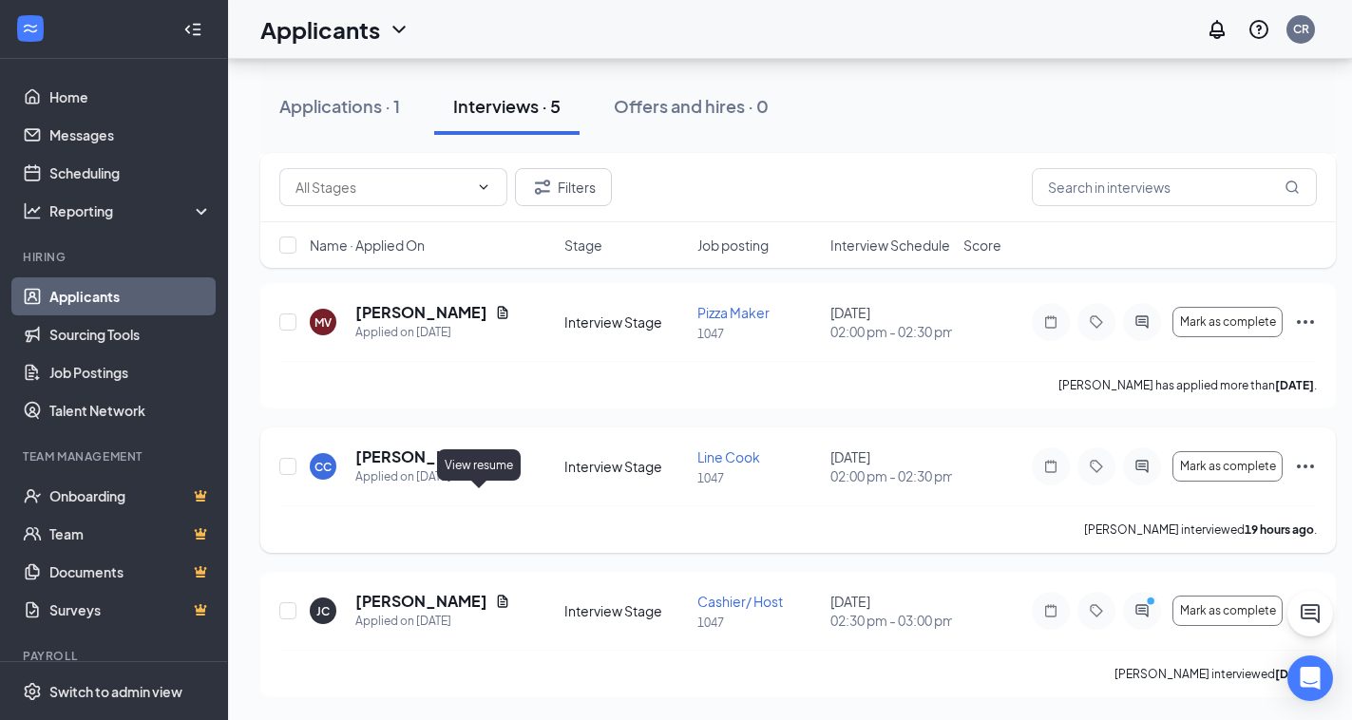
click at [495, 462] on icon "Document" at bounding box center [502, 456] width 15 height 15
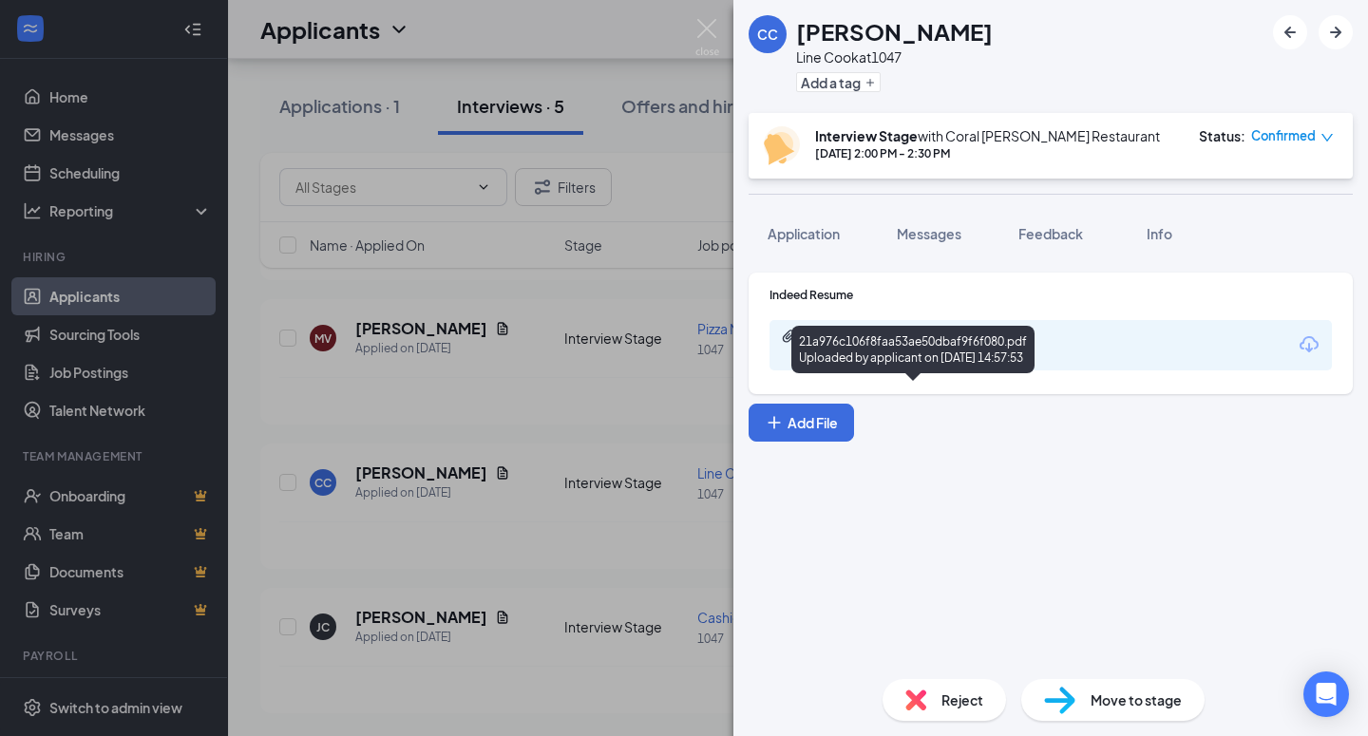
click at [911, 341] on div "21a976c106f8faa53ae50dbaf9f6f080.pdf" at bounding box center [937, 336] width 266 height 15
